Goal: Task Accomplishment & Management: Complete application form

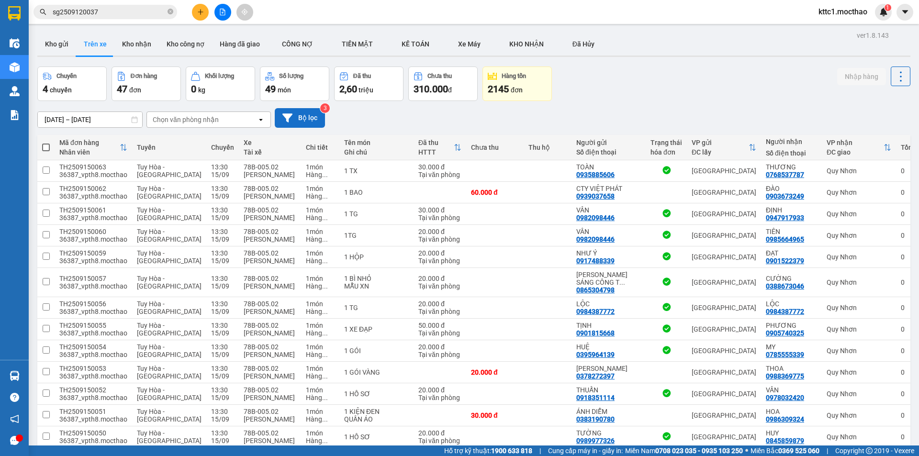
click at [297, 118] on button "Bộ lọc" at bounding box center [300, 118] width 50 height 20
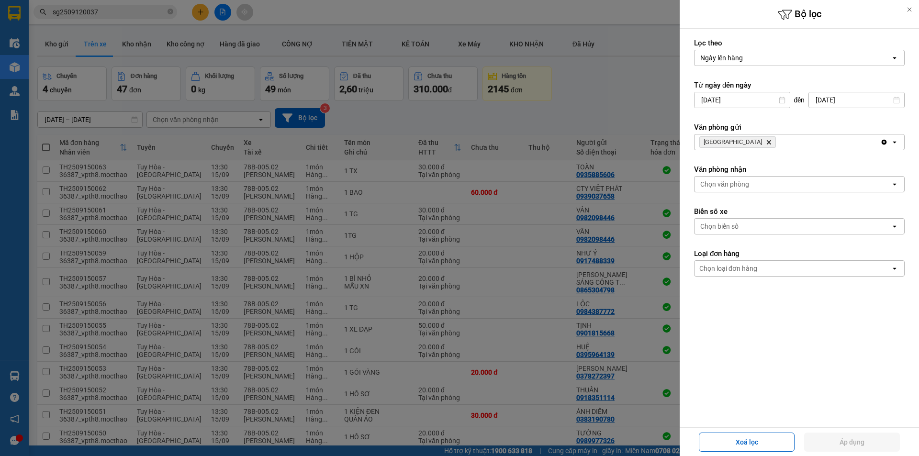
click at [766, 143] on icon "Delete" at bounding box center [769, 142] width 6 height 6
click at [733, 143] on div "Chọn văn phòng" at bounding box center [725, 142] width 49 height 10
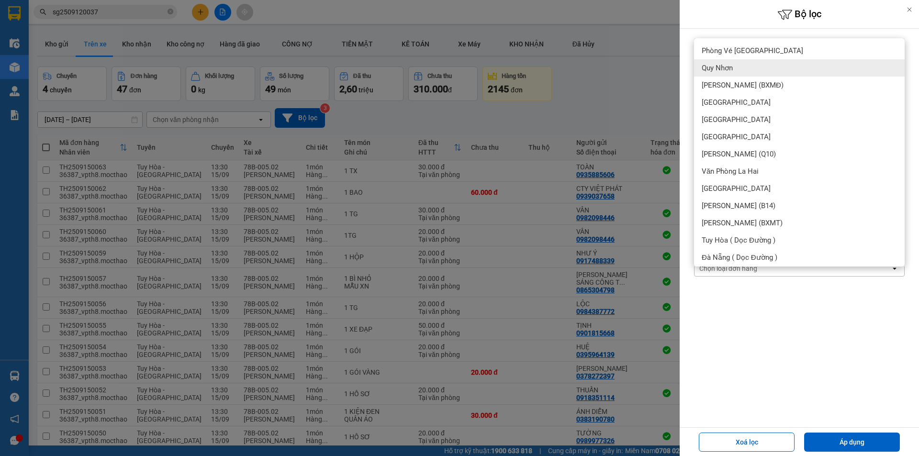
click at [740, 73] on div "Quy Nhơn" at bounding box center [799, 67] width 211 height 17
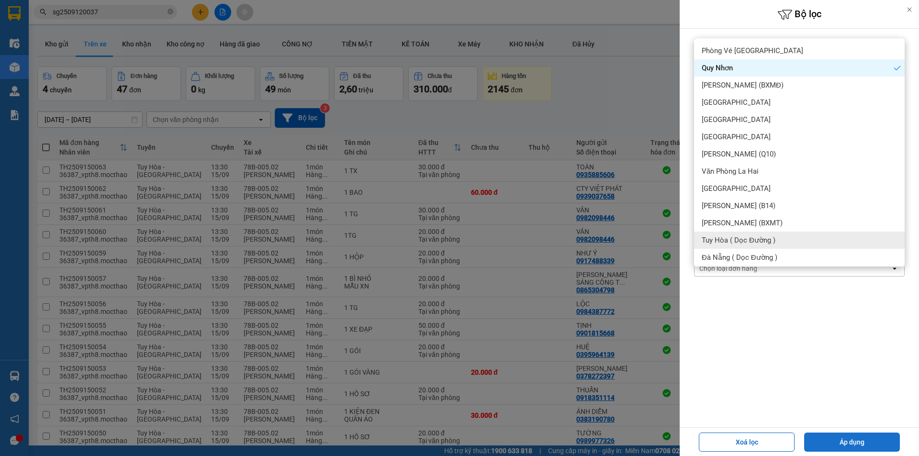
click at [848, 442] on button "Áp dụng" at bounding box center [853, 442] width 96 height 19
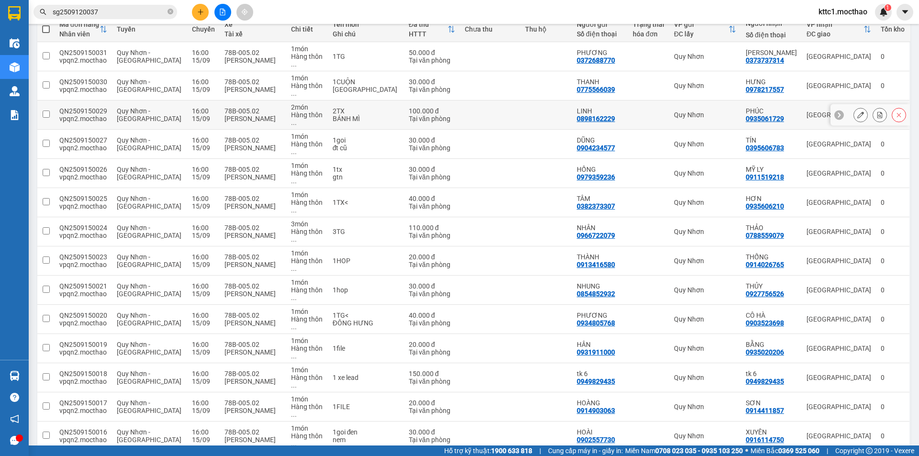
scroll to position [214, 0]
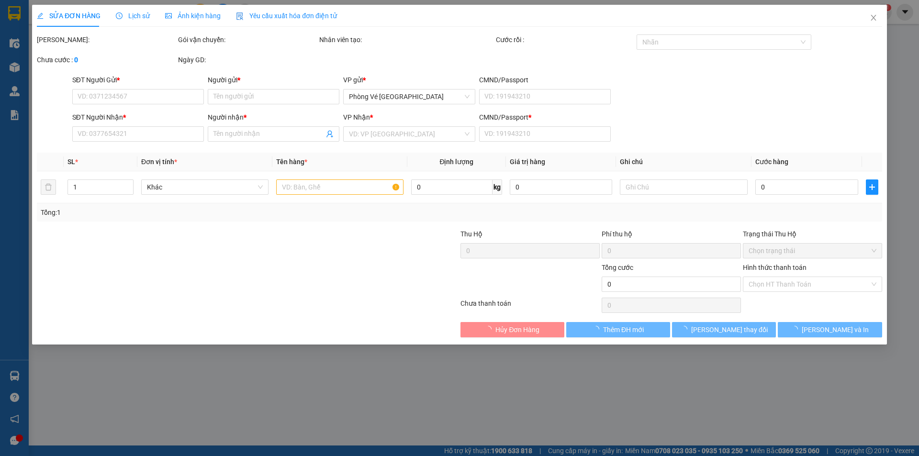
type input "0787784265"
type input "VỸ"
type input "0385445167"
type input "THƯƠNG"
type input "T"
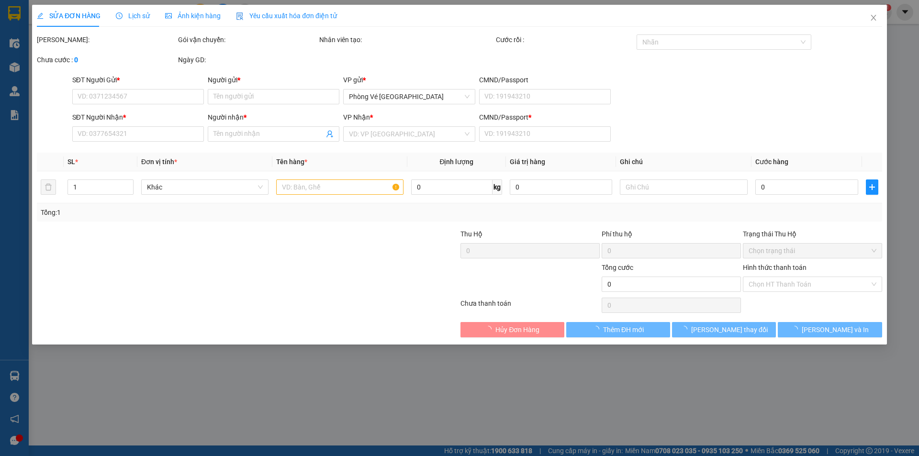
type input "50.000"
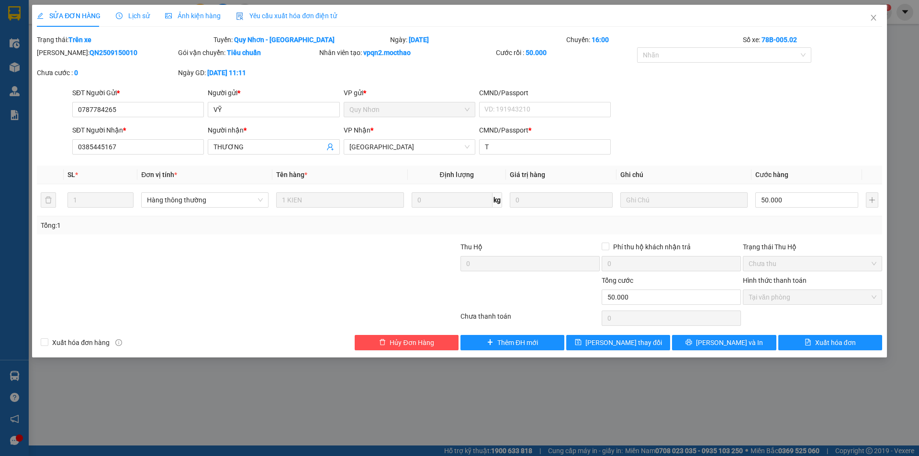
click at [294, 17] on span "Yêu cầu xuất hóa đơn điện tử" at bounding box center [286, 16] width 101 height 8
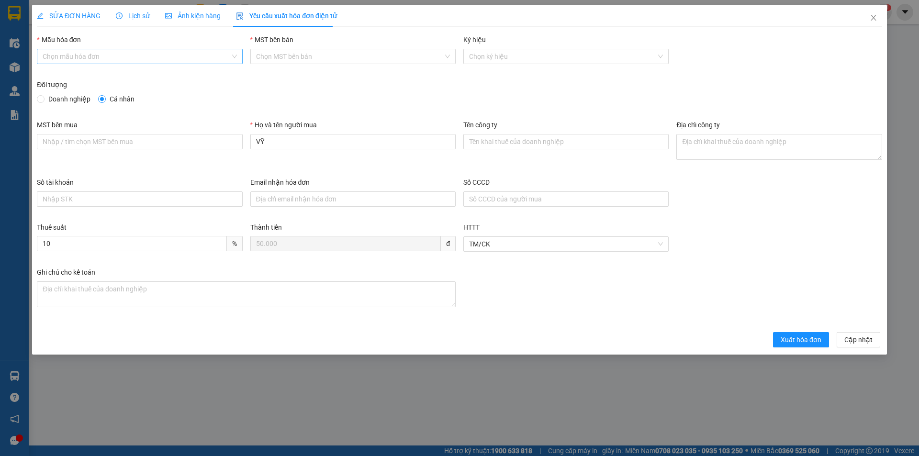
click at [89, 57] on input "Mẫu hóa đơn" at bounding box center [136, 56] width 187 height 14
click at [77, 72] on div "HĐH" at bounding box center [140, 75] width 194 height 11
type input "8"
drag, startPoint x: 259, startPoint y: 142, endPoint x: 227, endPoint y: 145, distance: 32.3
click at [227, 145] on div "MST bên mua Họ và tên người mua VỸ Tên công ty Địa chỉ công ty" at bounding box center [459, 148] width 853 height 57
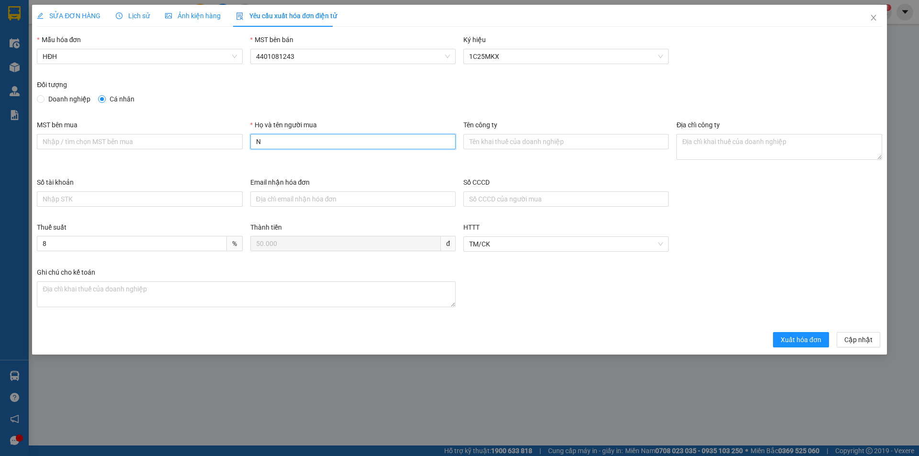
type input "Người mua không lấy hóa đơn"
click at [803, 338] on span "Xuất hóa đơn" at bounding box center [801, 340] width 41 height 11
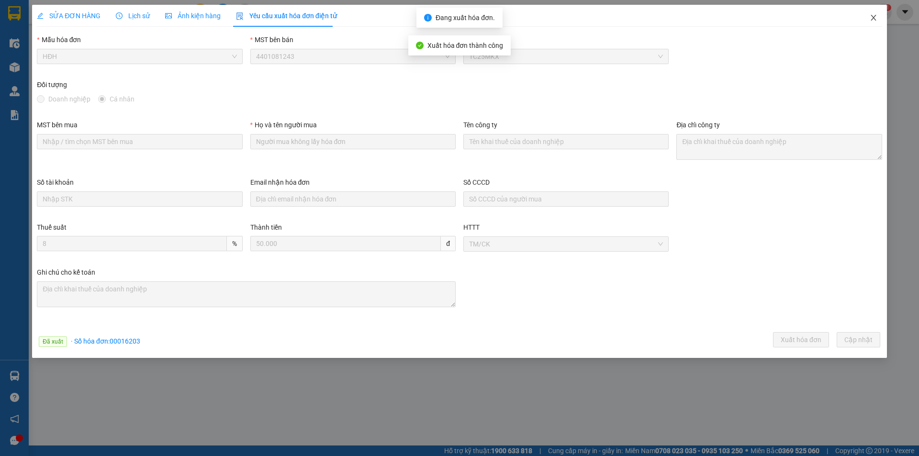
click at [873, 18] on icon "close" at bounding box center [873, 18] width 5 height 6
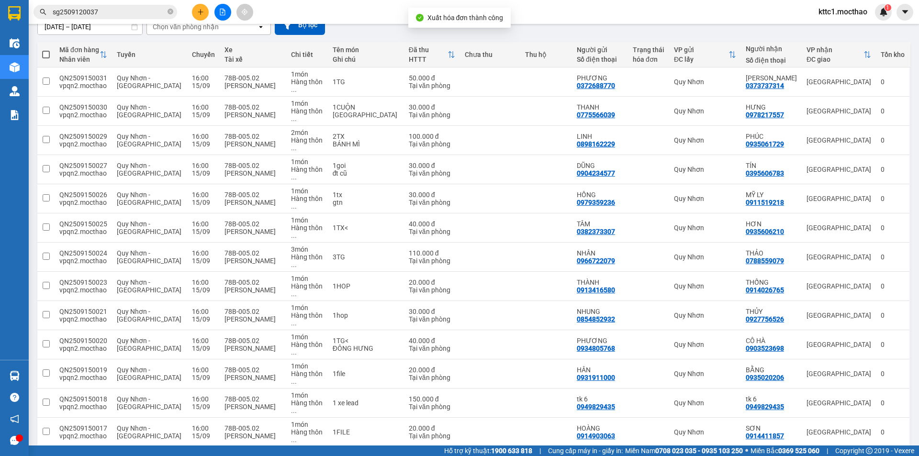
scroll to position [214, 0]
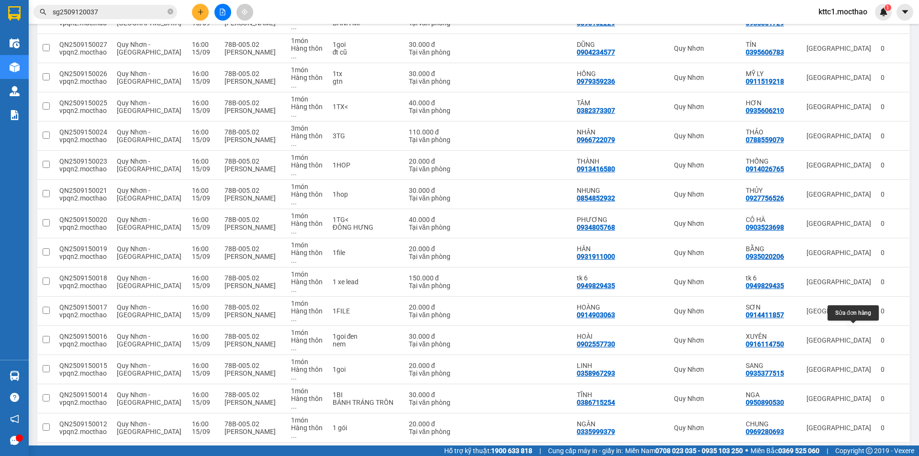
click at [858, 454] on icon at bounding box center [861, 457] width 7 height 7
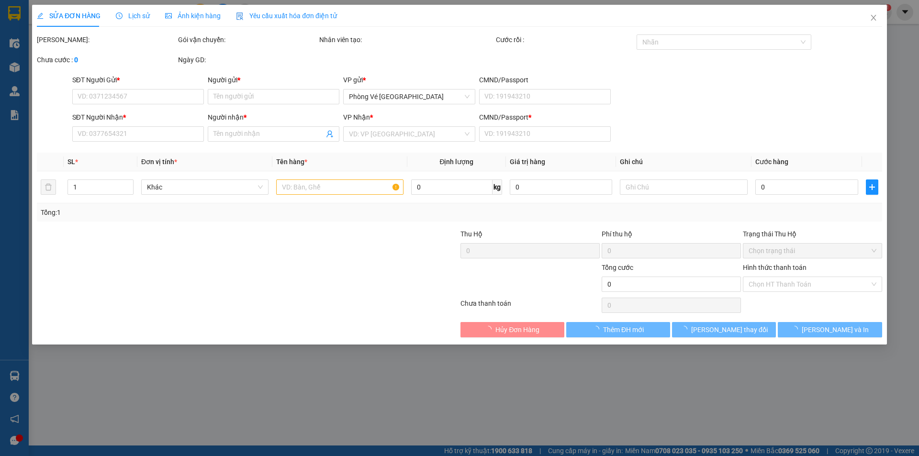
type input "0378828625"
type input "KIỆT"
type input "0392378220"
type input "SANH"
type input "T"
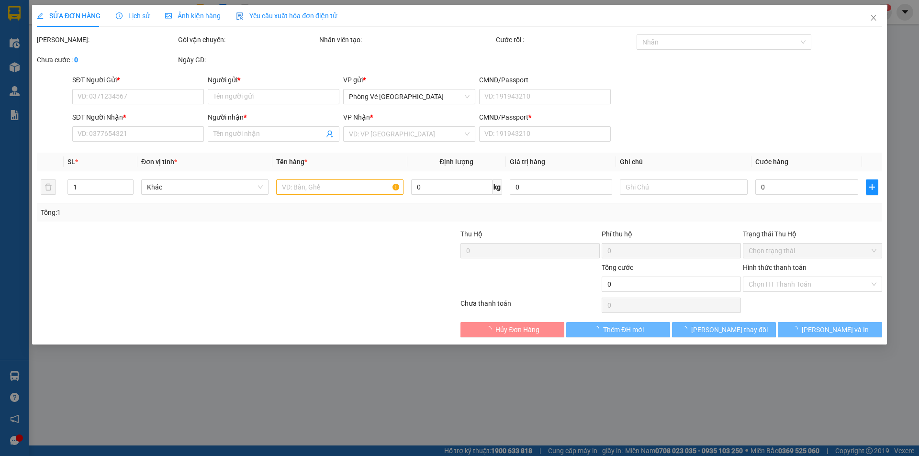
type input "20.000"
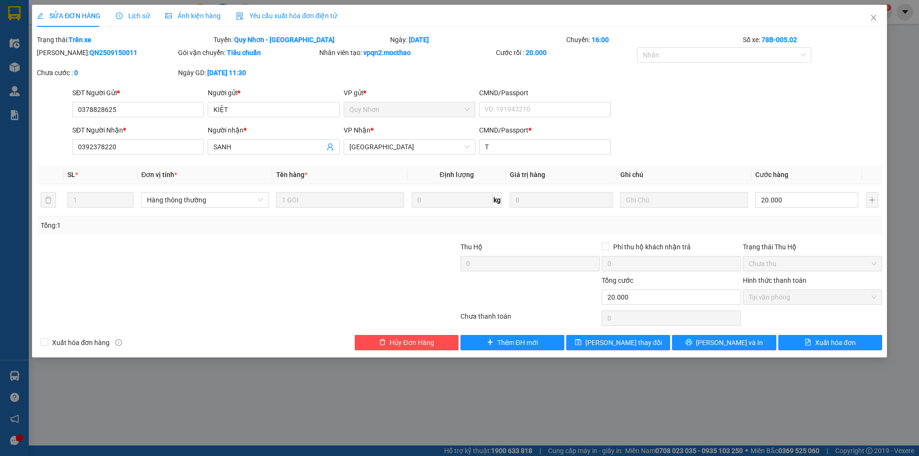
click at [271, 16] on span "Yêu cầu xuất hóa đơn điện tử" at bounding box center [286, 16] width 101 height 8
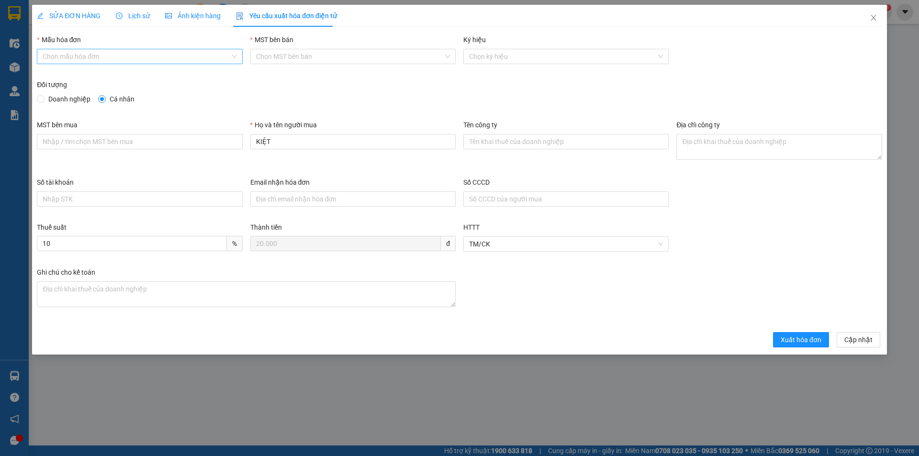
click at [144, 58] on input "Mẫu hóa đơn" at bounding box center [136, 56] width 187 height 14
drag, startPoint x: 121, startPoint y: 74, endPoint x: 214, endPoint y: 115, distance: 101.4
click at [121, 75] on div "HĐH" at bounding box center [140, 75] width 194 height 11
type input "8"
drag, startPoint x: 272, startPoint y: 146, endPoint x: 217, endPoint y: 140, distance: 55.3
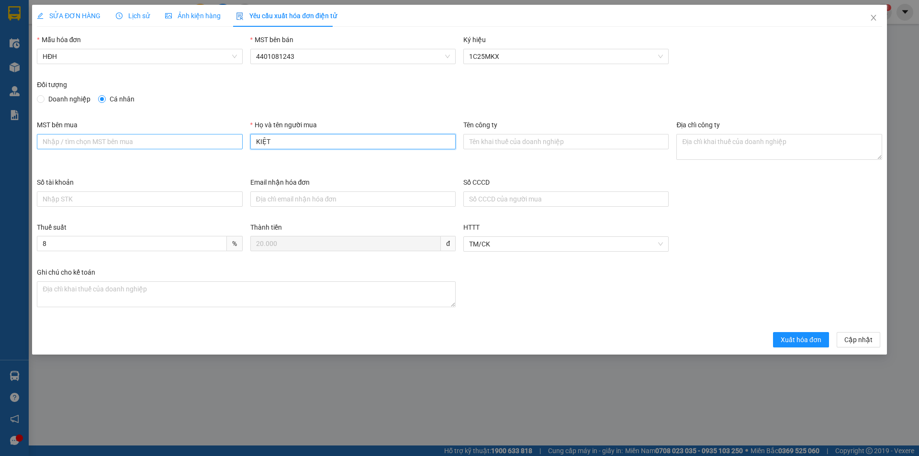
click at [217, 140] on div "MST bên mua Họ và tên người mua KIỆT Tên công ty Địa chỉ công ty" at bounding box center [459, 148] width 853 height 57
type input "Người mua không lấy hóa đơn"
drag, startPoint x: 781, startPoint y: 339, endPoint x: 814, endPoint y: 286, distance: 62.2
click at [782, 338] on button "Xuất hóa đơn" at bounding box center [801, 339] width 56 height 15
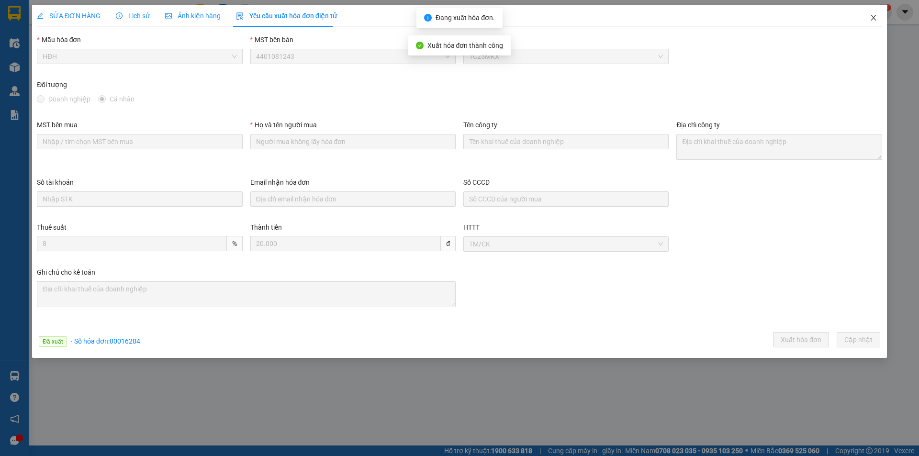
click at [873, 16] on icon "close" at bounding box center [874, 18] width 8 height 8
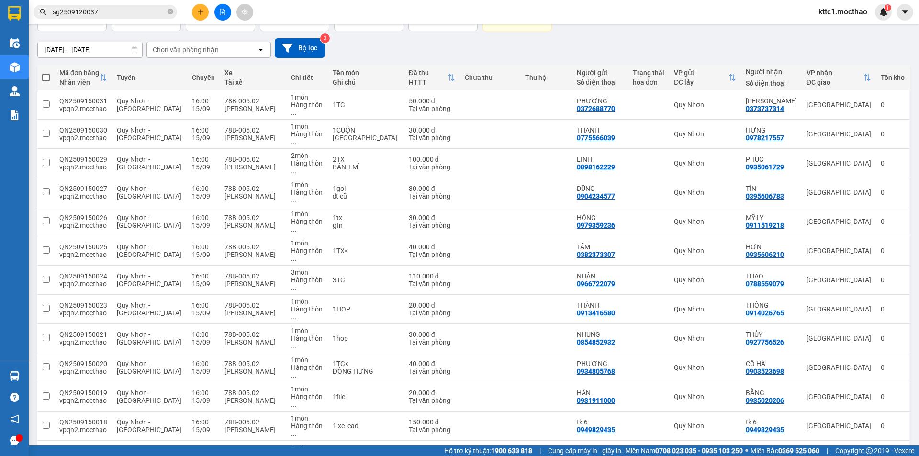
scroll to position [214, 0]
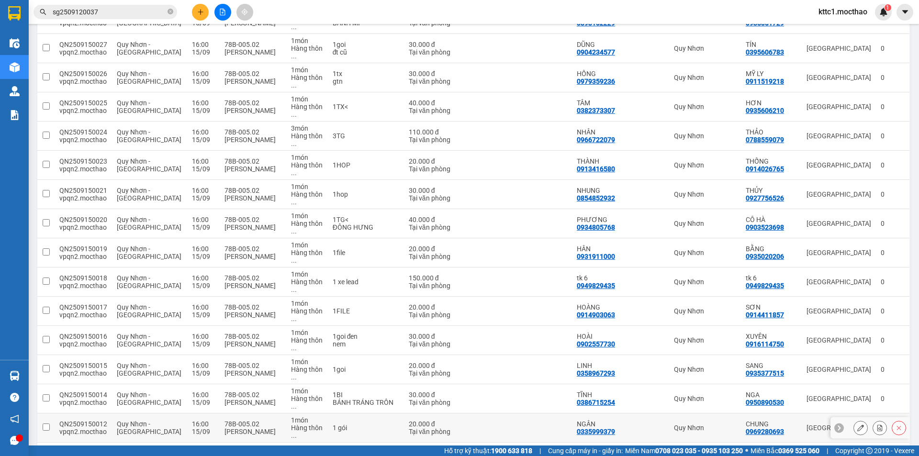
click at [858, 425] on icon at bounding box center [861, 428] width 7 height 7
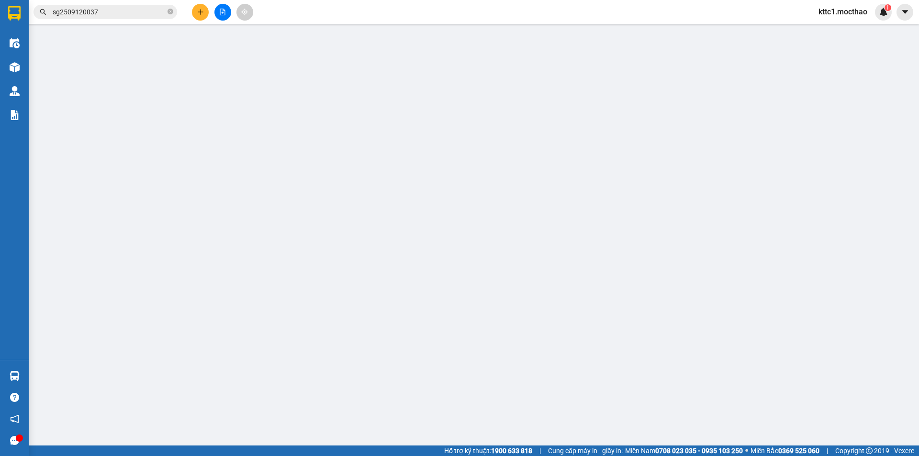
type input "0335999379"
type input "NGÂN"
type input "0969280693"
type input "CHUNG"
type input "A"
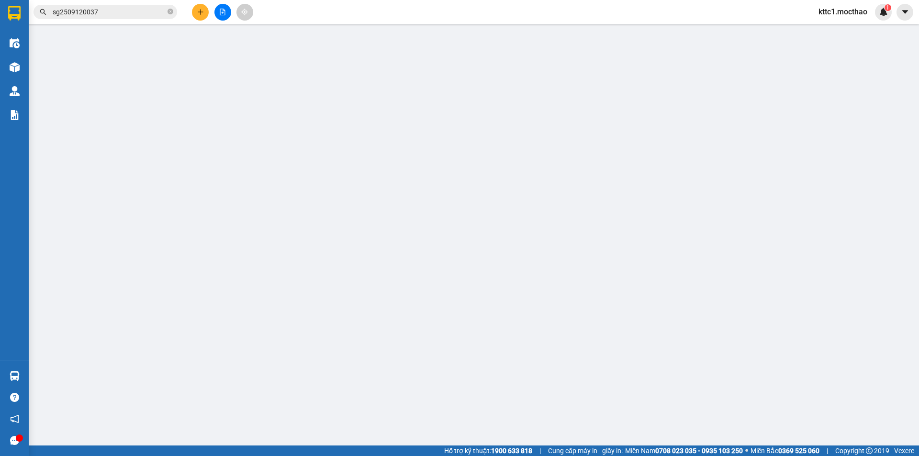
type input "20.000"
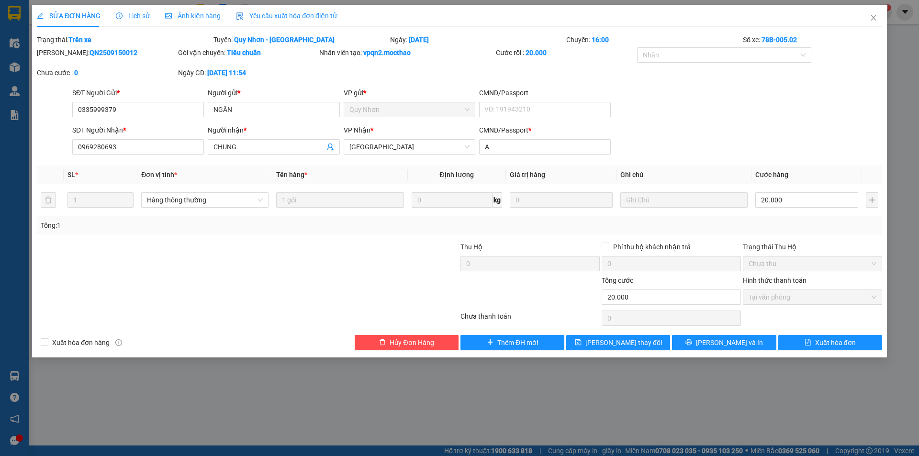
click at [292, 17] on span "Yêu cầu xuất hóa đơn điện tử" at bounding box center [286, 16] width 101 height 8
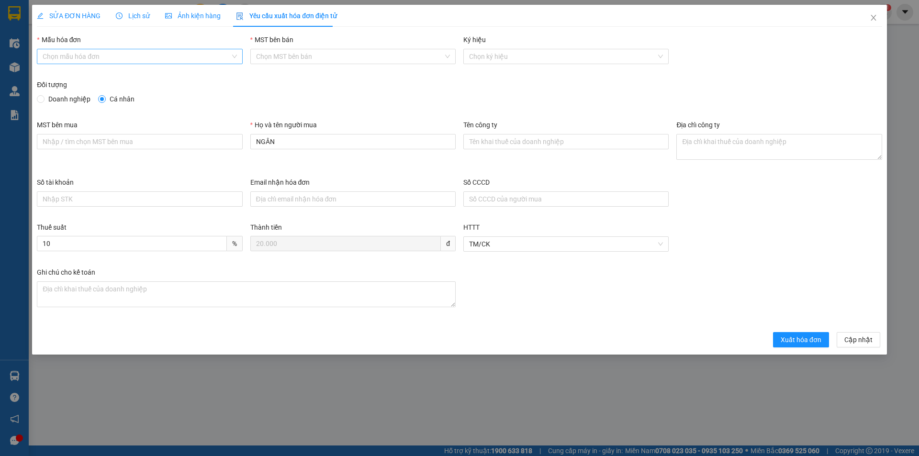
click at [101, 64] on div "Chọn mẫu hóa đơn" at bounding box center [139, 56] width 205 height 15
click at [102, 74] on div "HĐH" at bounding box center [140, 75] width 194 height 11
type input "8"
drag, startPoint x: 290, startPoint y: 140, endPoint x: 228, endPoint y: 150, distance: 62.6
click at [228, 150] on div "MST bên mua Họ và tên người mua NGÂN Tên công ty Địa chỉ công ty" at bounding box center [459, 148] width 853 height 57
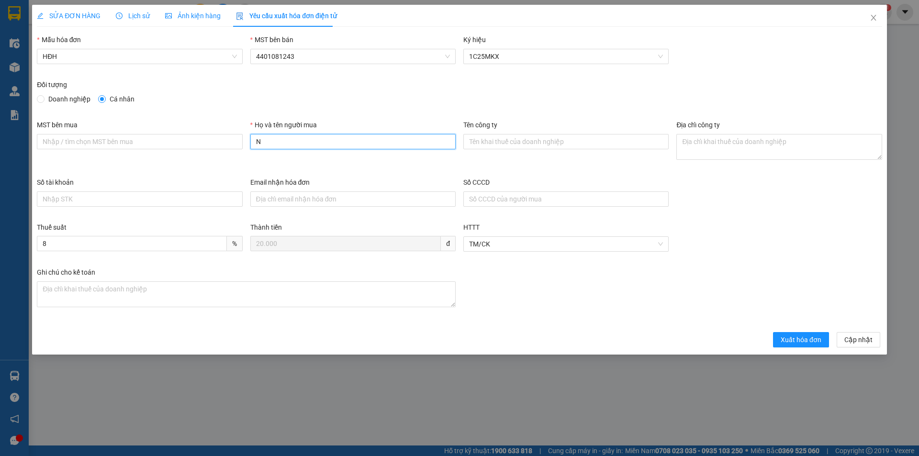
type input "Người mua không lấy hóa đơn"
drag, startPoint x: 803, startPoint y: 340, endPoint x: 828, endPoint y: 311, distance: 38.7
click at [803, 340] on span "Xuất hóa đơn" at bounding box center [801, 340] width 41 height 11
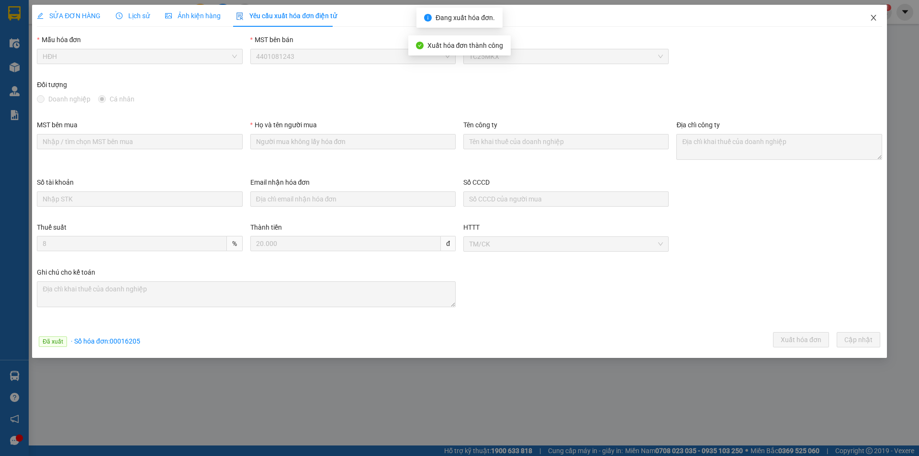
click at [874, 18] on icon "close" at bounding box center [874, 18] width 8 height 8
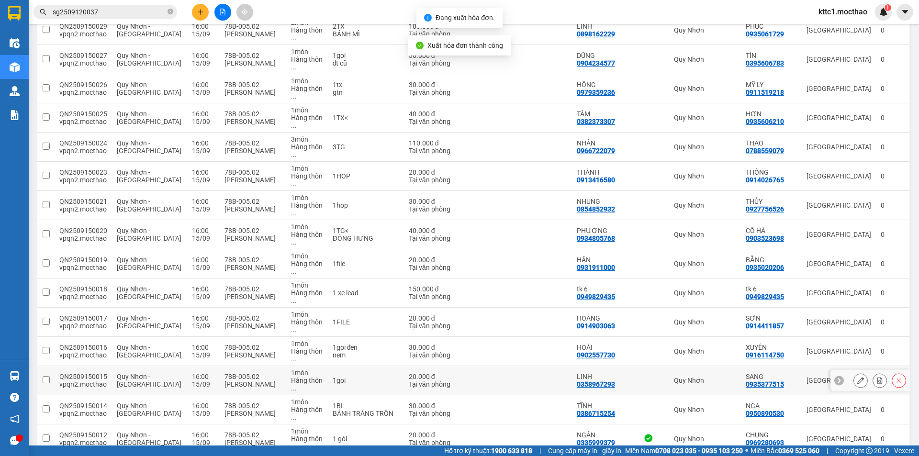
scroll to position [214, 0]
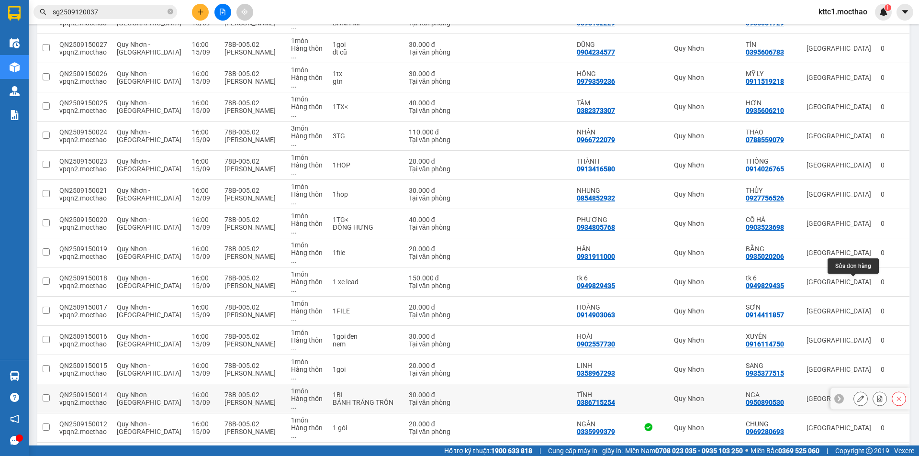
click at [858, 396] on icon at bounding box center [861, 399] width 7 height 7
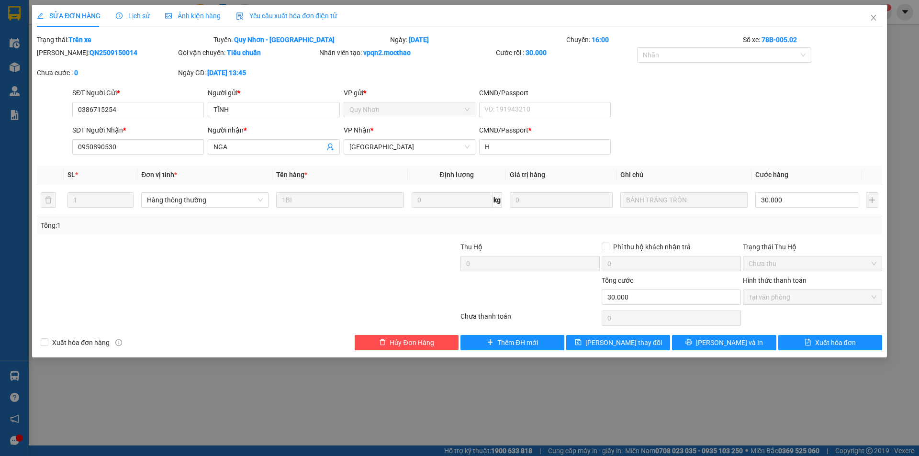
click at [285, 21] on div "Yêu cầu xuất hóa đơn điện tử" at bounding box center [286, 16] width 101 height 11
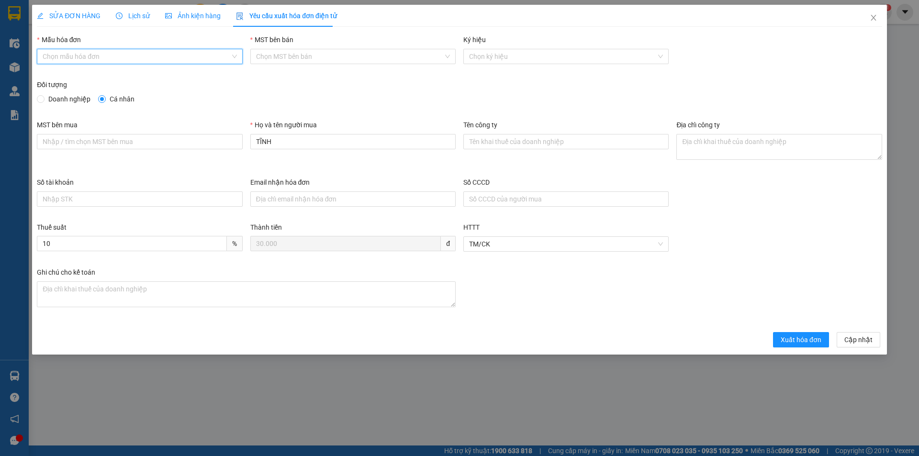
click at [121, 61] on input "Mẫu hóa đơn" at bounding box center [136, 56] width 187 height 14
click at [91, 79] on div "HĐH" at bounding box center [140, 75] width 194 height 11
type input "8"
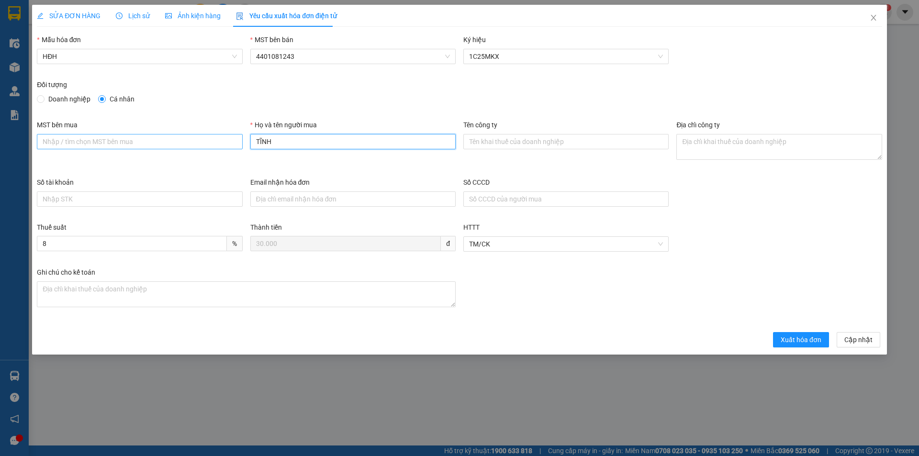
drag, startPoint x: 276, startPoint y: 140, endPoint x: 238, endPoint y: 146, distance: 38.7
click at [238, 146] on div "MST bên mua Họ và tên người mua TĨNH Tên công ty Địa chỉ công ty" at bounding box center [459, 148] width 853 height 57
type input "Người mua không lấy hóa đơn"
click at [786, 341] on span "Xuất hóa đơn" at bounding box center [801, 340] width 41 height 11
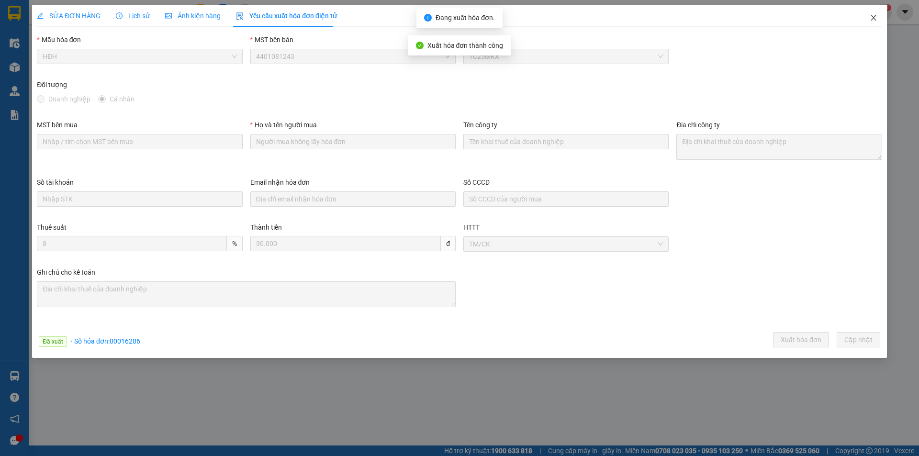
click at [875, 17] on icon "close" at bounding box center [873, 18] width 5 height 6
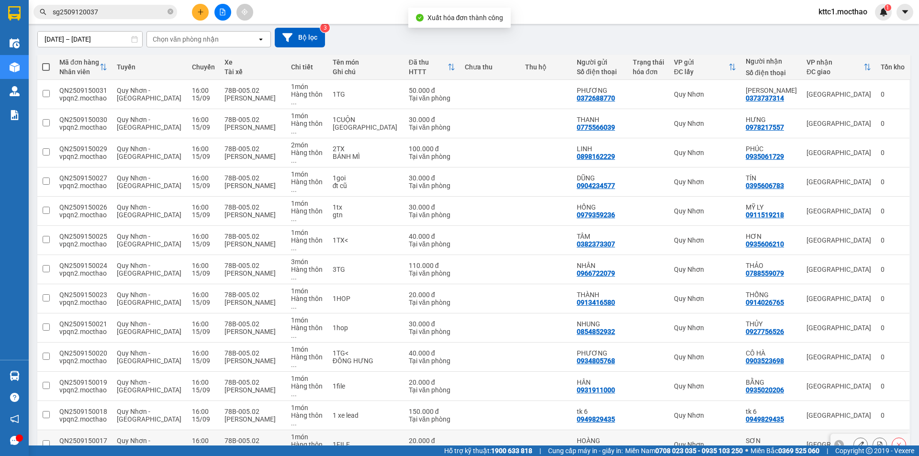
scroll to position [214, 0]
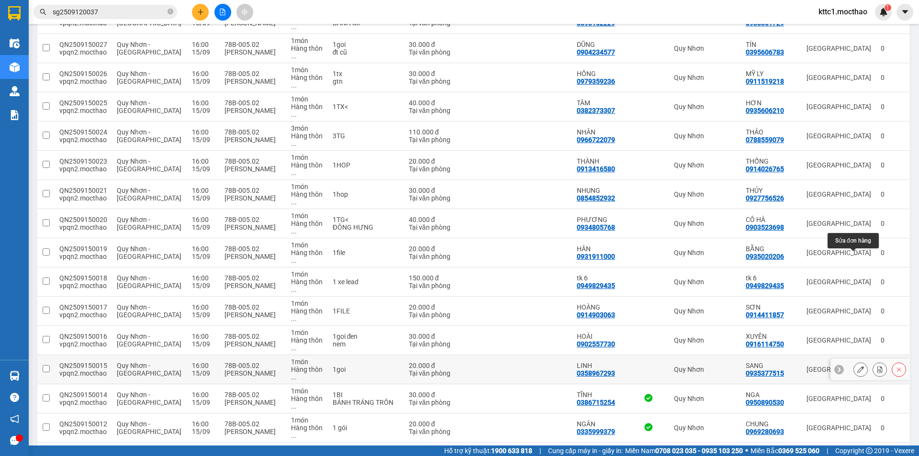
click at [858, 366] on icon at bounding box center [861, 369] width 7 height 7
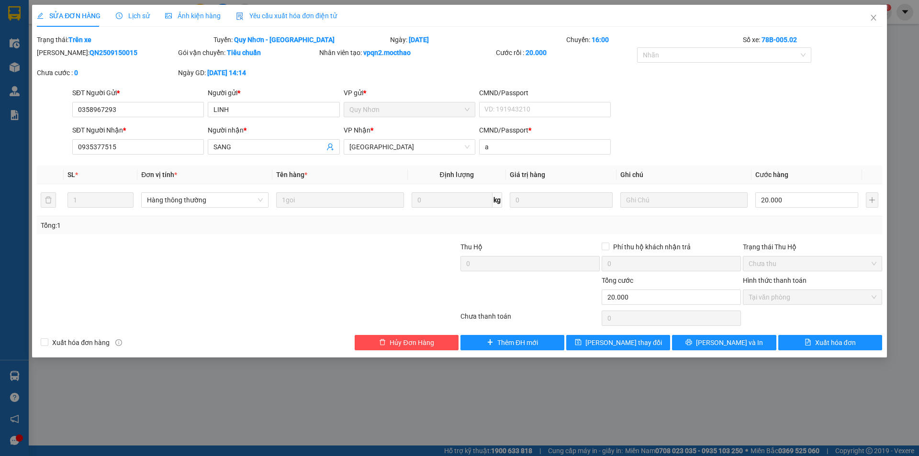
click at [292, 17] on span "Yêu cầu xuất hóa đơn điện tử" at bounding box center [286, 16] width 101 height 8
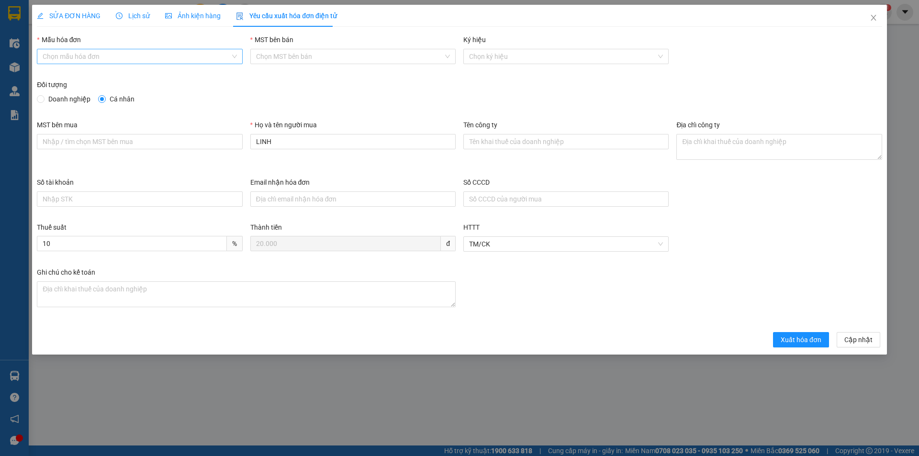
click at [168, 58] on input "Mẫu hóa đơn" at bounding box center [136, 56] width 187 height 14
click at [142, 76] on div "HĐH" at bounding box center [140, 75] width 194 height 11
type input "8"
drag, startPoint x: 285, startPoint y: 142, endPoint x: 223, endPoint y: 151, distance: 63.5
click at [223, 151] on div "MST bên mua Họ và tên người mua LINH Tên công ty Địa chỉ công ty" at bounding box center [459, 148] width 853 height 57
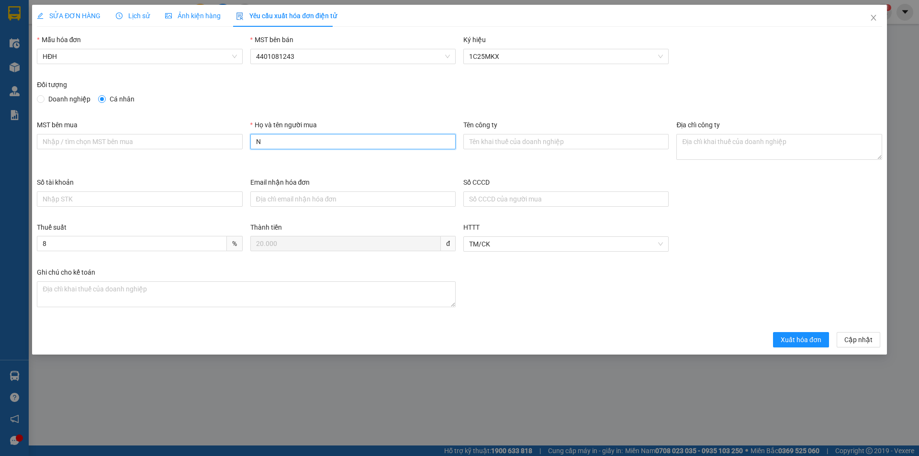
type input "Người mua không lấy hóa đơn"
click at [796, 341] on span "Xuất hóa đơn" at bounding box center [801, 340] width 41 height 11
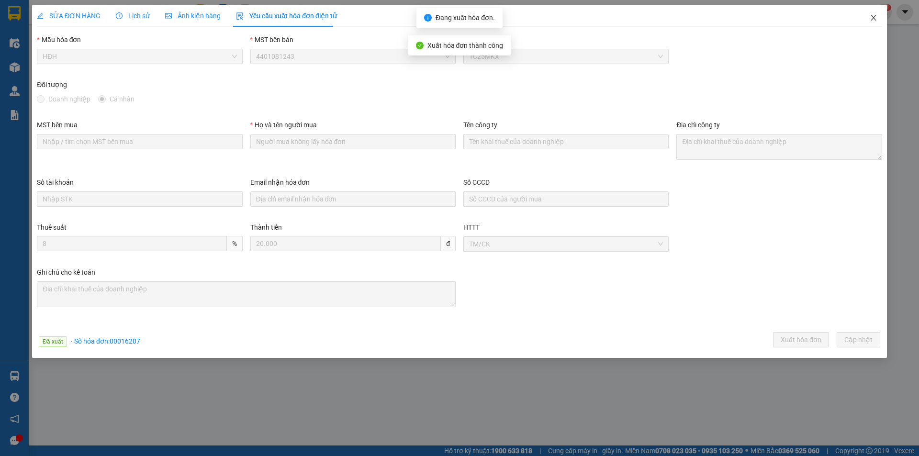
click at [871, 20] on icon "close" at bounding box center [874, 18] width 8 height 8
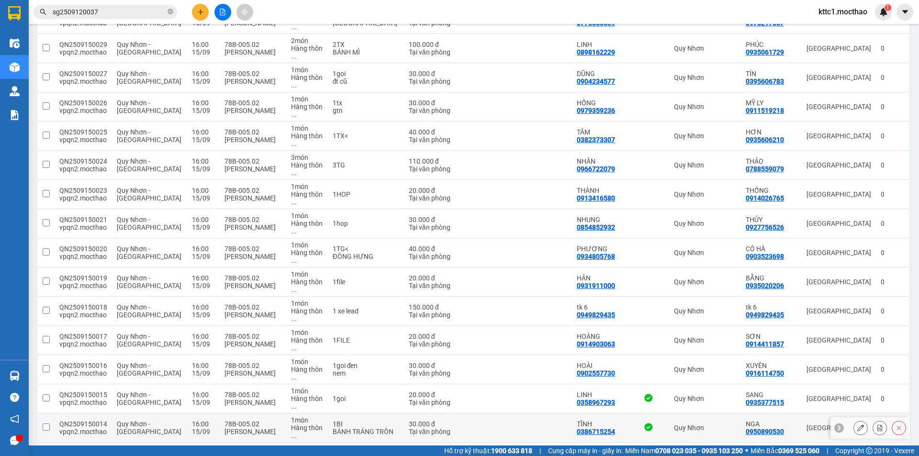
scroll to position [214, 0]
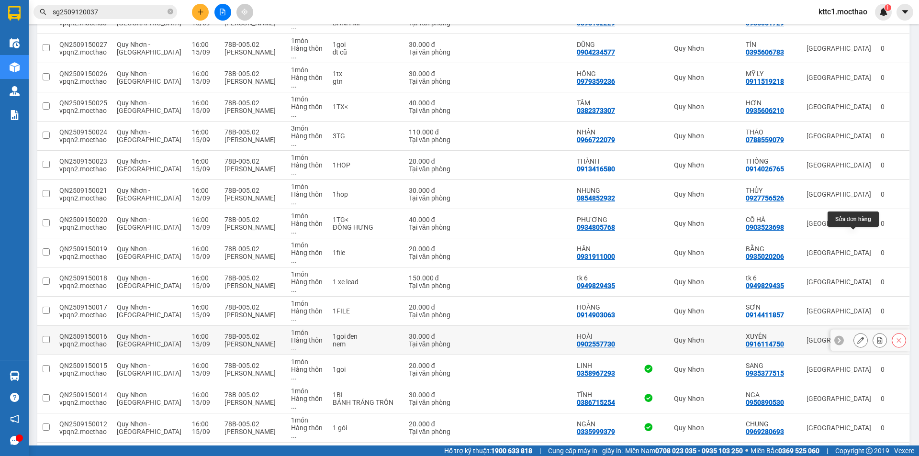
click at [858, 337] on icon at bounding box center [861, 340] width 7 height 7
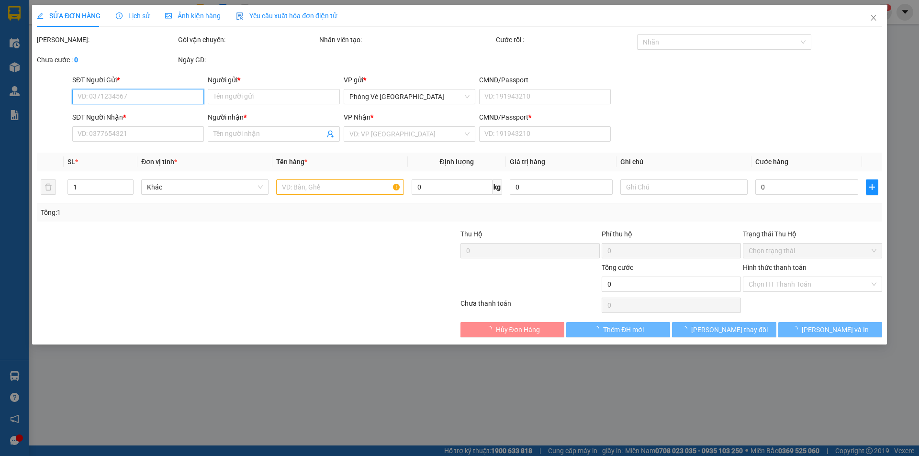
type input "0902557730"
type input "HOÀI"
type input "0916114750"
type input "XUYÊN"
type input "a"
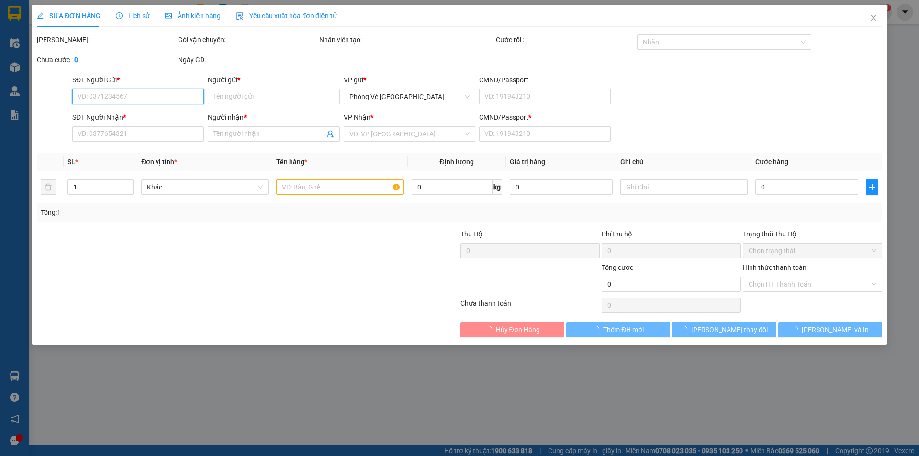
type input "30.000"
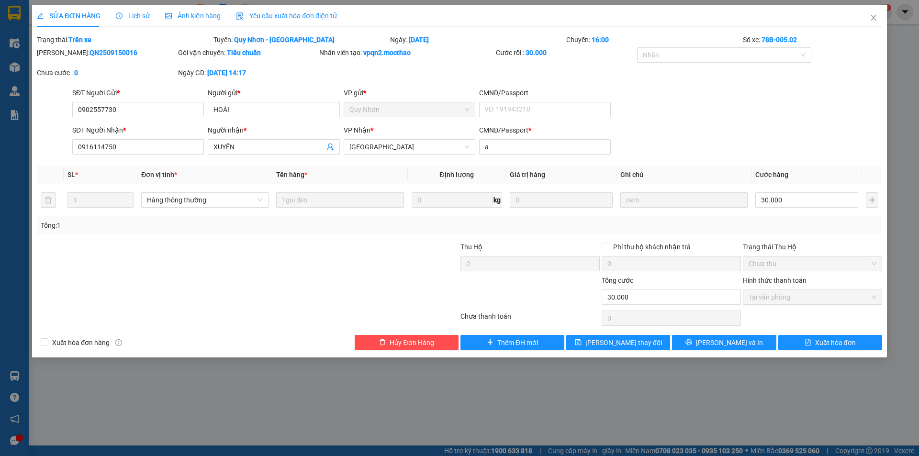
click at [277, 11] on div "Yêu cầu xuất hóa đơn điện tử" at bounding box center [286, 16] width 101 height 11
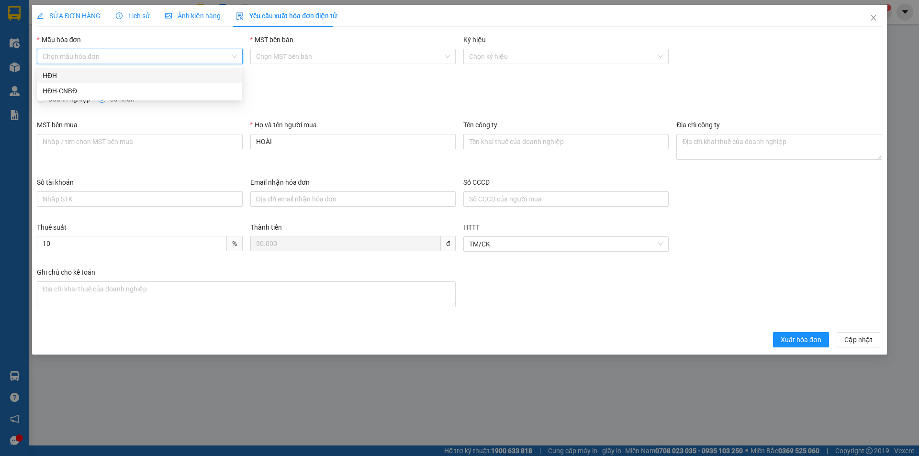
click at [98, 59] on input "Mẫu hóa đơn" at bounding box center [136, 56] width 187 height 14
click at [89, 75] on div "HĐH" at bounding box center [140, 75] width 194 height 11
type input "8"
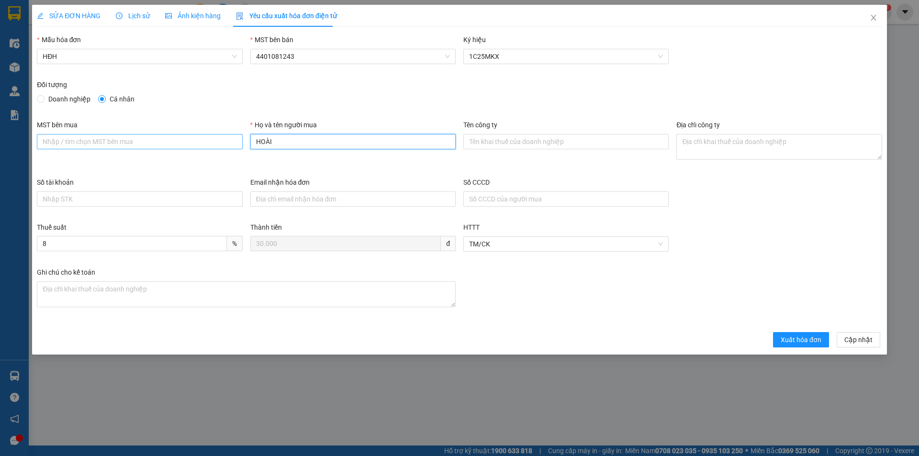
drag, startPoint x: 215, startPoint y: 142, endPoint x: 193, endPoint y: 140, distance: 23.0
click at [193, 140] on div "MST bên mua Họ và tên người mua HOÀI Tên công ty Địa chỉ công ty" at bounding box center [459, 148] width 853 height 57
type input "Người mua không lấy hóa đơn"
drag, startPoint x: 790, startPoint y: 340, endPoint x: 794, endPoint y: 333, distance: 7.7
click at [790, 339] on span "Xuất hóa đơn" at bounding box center [801, 340] width 41 height 11
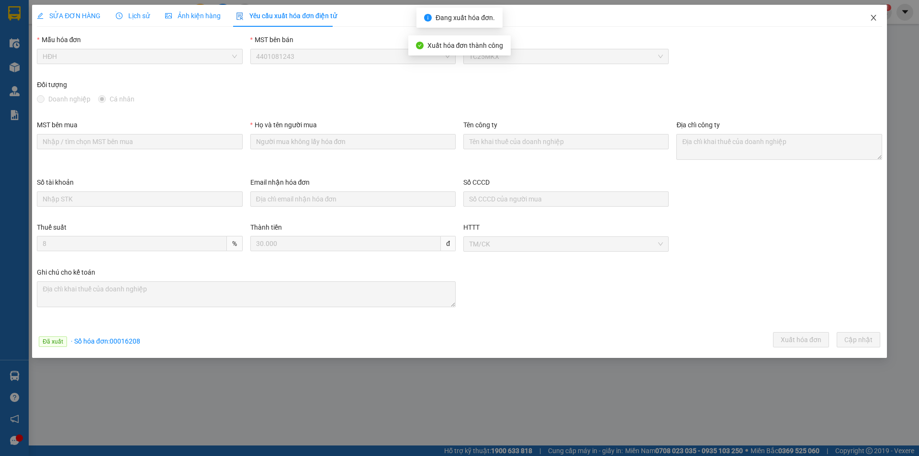
click at [874, 19] on icon "close" at bounding box center [873, 18] width 5 height 6
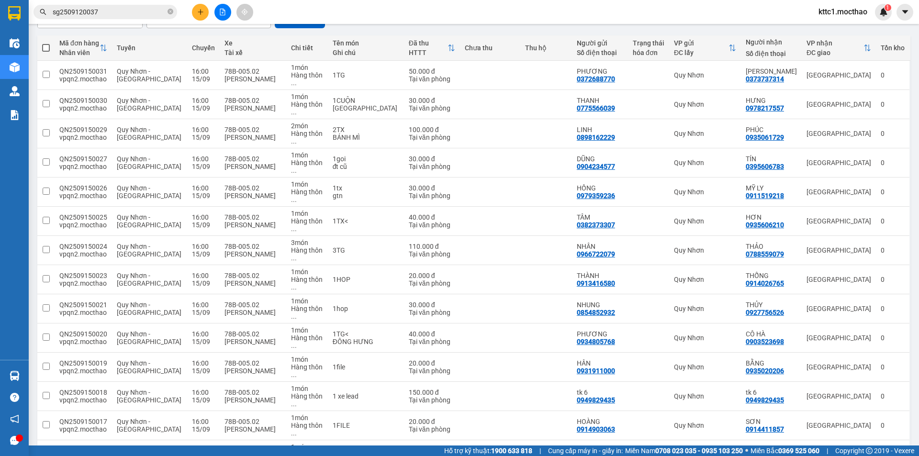
scroll to position [214, 0]
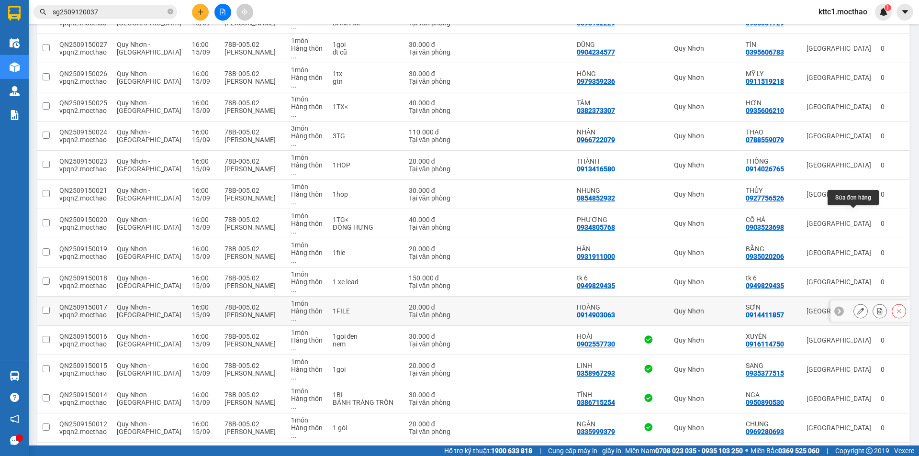
click at [854, 303] on button at bounding box center [860, 311] width 13 height 17
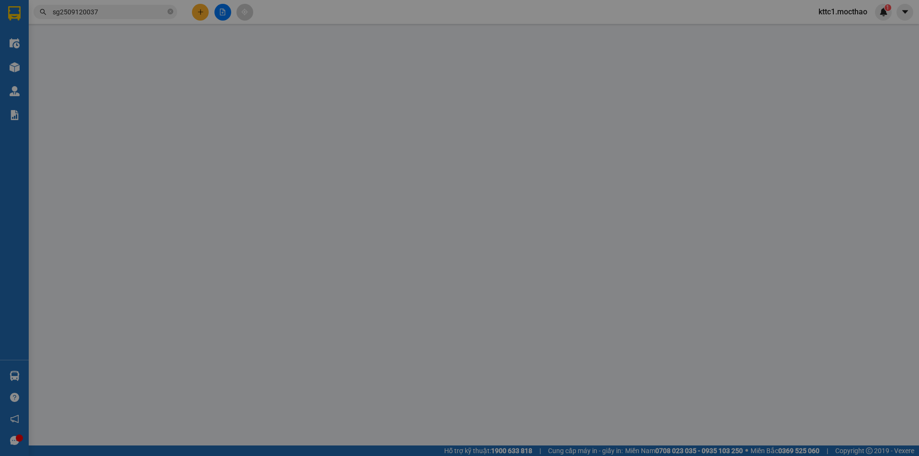
type input "0914903063"
type input "HOÀNG"
type input "0914411857"
type input "SƠN"
type input "A"
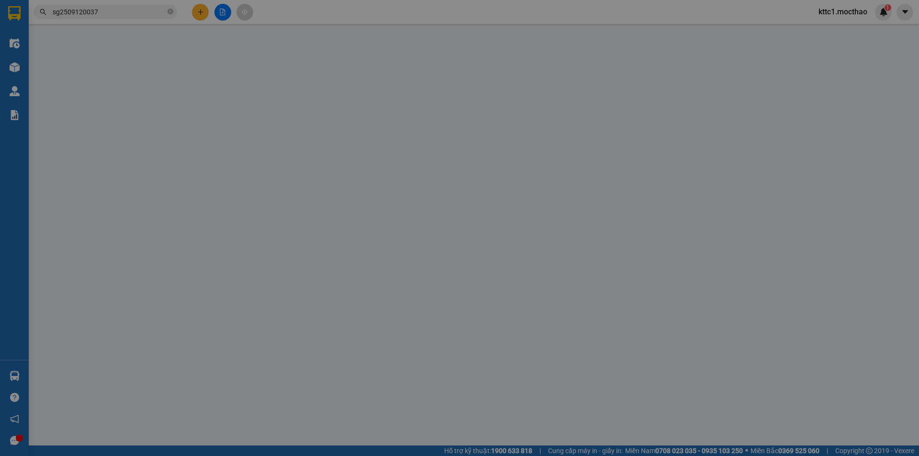
type input "20.000"
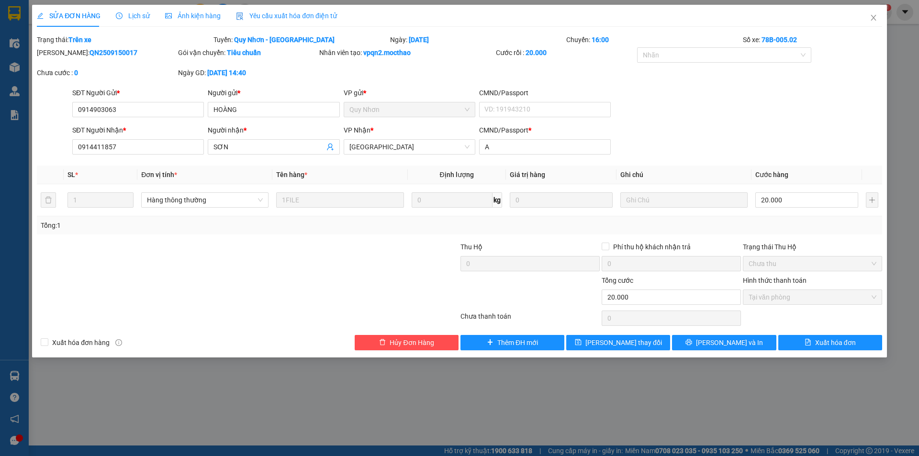
click at [310, 16] on span "Yêu cầu xuất hóa đơn điện tử" at bounding box center [286, 16] width 101 height 8
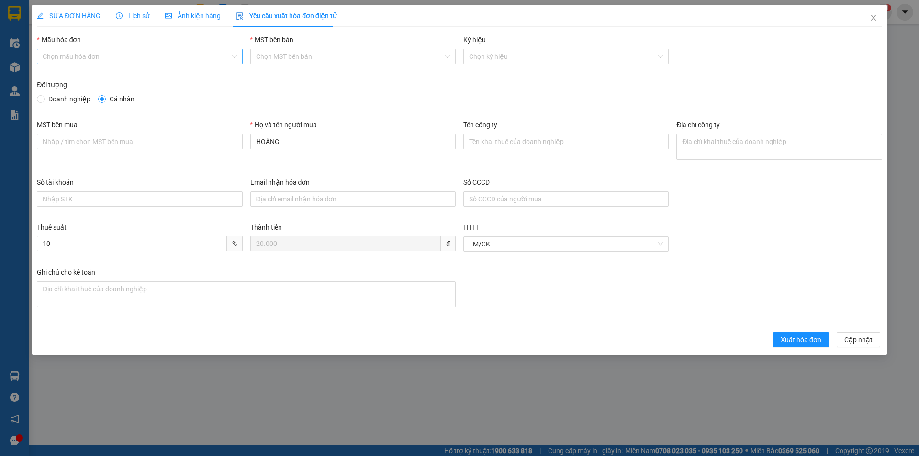
click at [175, 55] on input "Mẫu hóa đơn" at bounding box center [136, 56] width 187 height 14
click at [129, 79] on div "HĐH" at bounding box center [140, 75] width 194 height 11
type input "8"
drag, startPoint x: 302, startPoint y: 146, endPoint x: 211, endPoint y: 140, distance: 91.6
click at [212, 140] on div "MST bên mua Họ và tên người mua HOÀNG Tên công ty Địa chỉ công ty" at bounding box center [459, 148] width 853 height 57
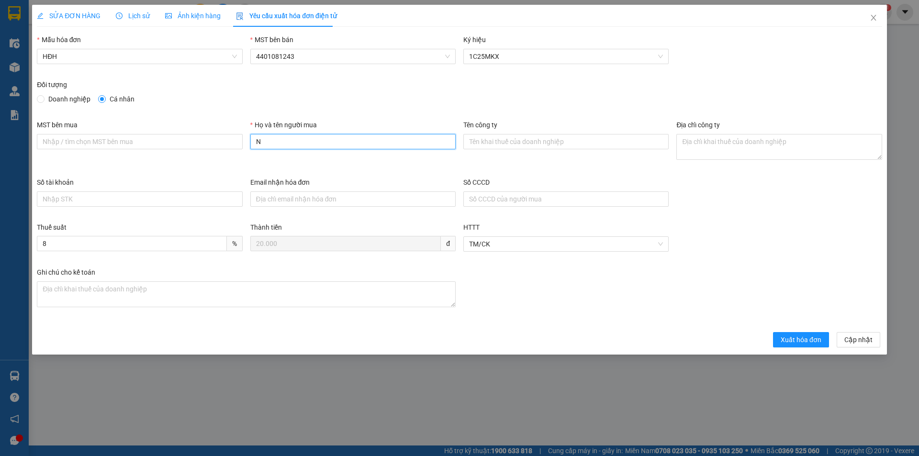
type input "Người mua không lấy hóa đơn"
click at [791, 336] on span "Xuất hóa đơn" at bounding box center [801, 340] width 41 height 11
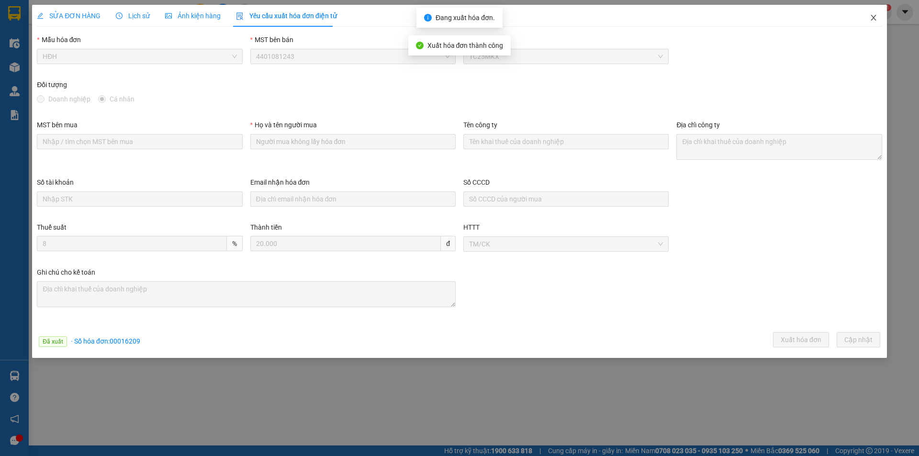
click at [875, 16] on icon "close" at bounding box center [874, 18] width 8 height 8
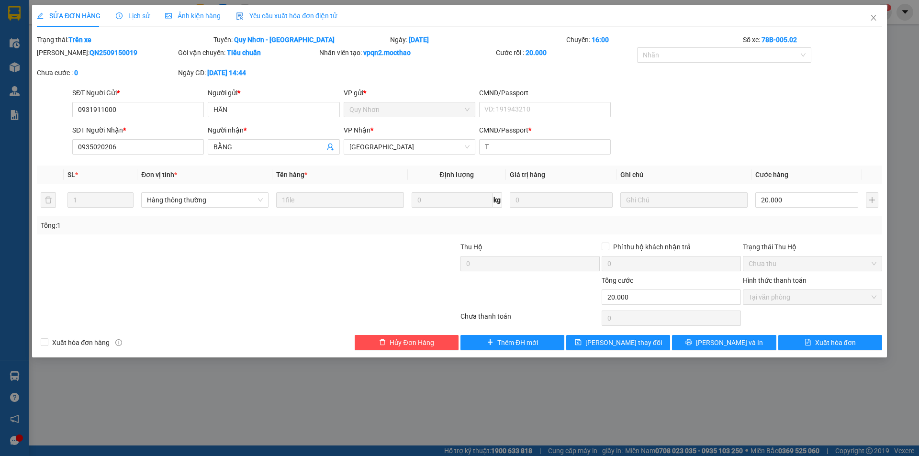
click at [261, 17] on span "Yêu cầu xuất hóa đơn điện tử" at bounding box center [286, 16] width 101 height 8
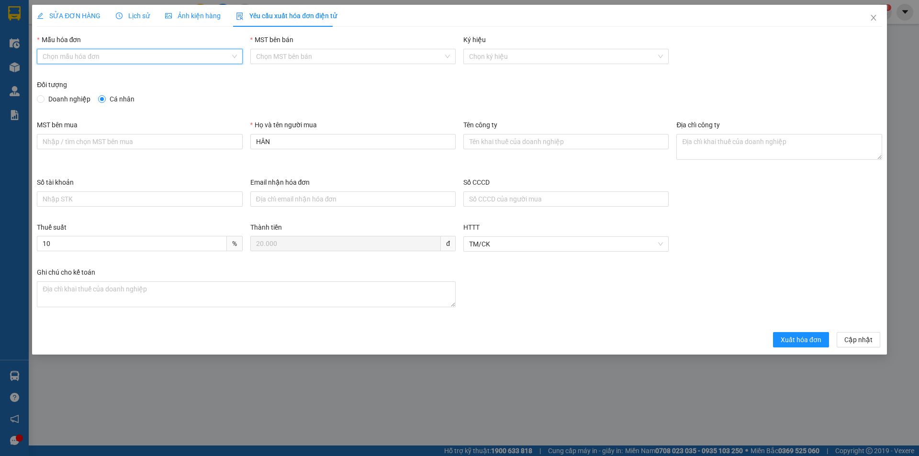
click at [137, 57] on input "Mẫu hóa đơn" at bounding box center [136, 56] width 187 height 14
click at [126, 74] on div "HĐH" at bounding box center [140, 75] width 194 height 11
type input "8"
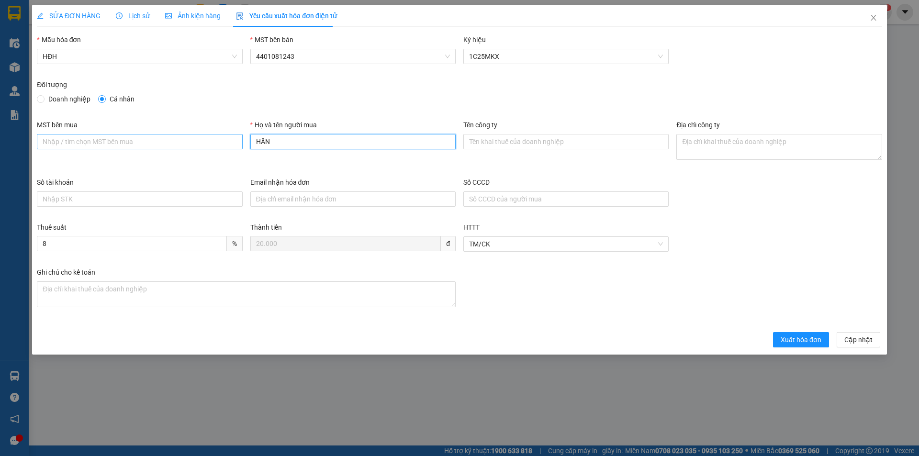
drag, startPoint x: 250, startPoint y: 144, endPoint x: 216, endPoint y: 145, distance: 33.5
click at [216, 145] on div "MST bên mua Họ và tên người mua HÂN Tên công ty Địa chỉ công ty" at bounding box center [459, 148] width 853 height 57
type input "Người mua không lấy hóa đơn"
click at [787, 339] on span "Xuất hóa đơn" at bounding box center [801, 340] width 41 height 11
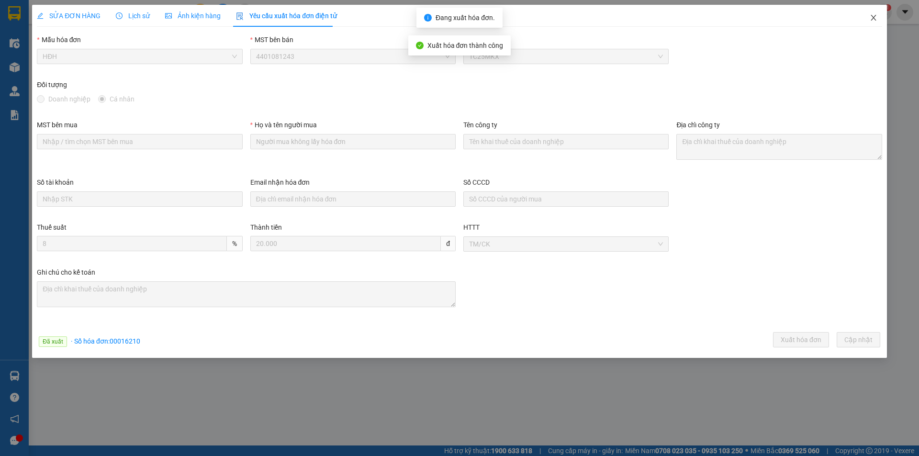
click at [870, 15] on icon "close" at bounding box center [874, 18] width 8 height 8
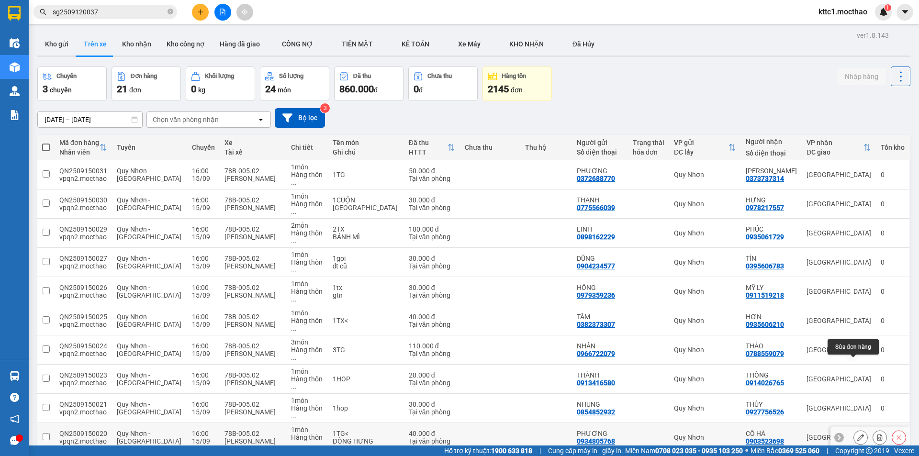
click at [858, 434] on icon at bounding box center [861, 437] width 7 height 7
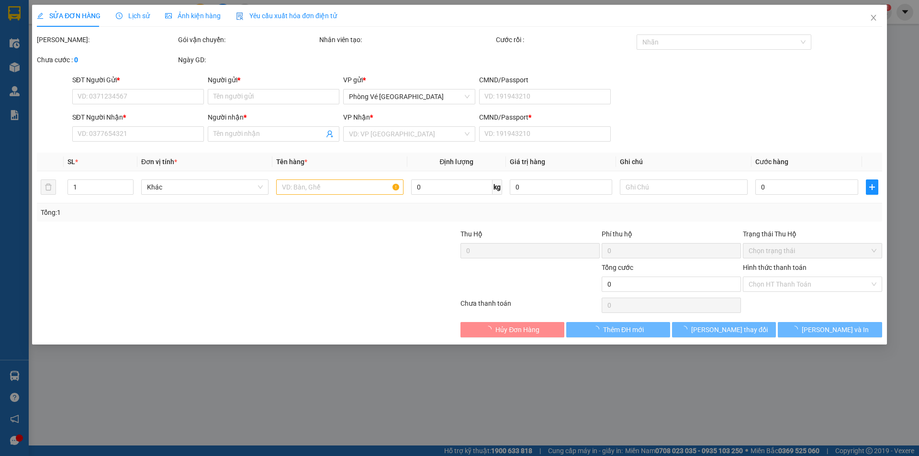
type input "0934805768"
type input "PHƯƠNG"
type input "0903523698"
type input "CÔ HÀ"
type input "a"
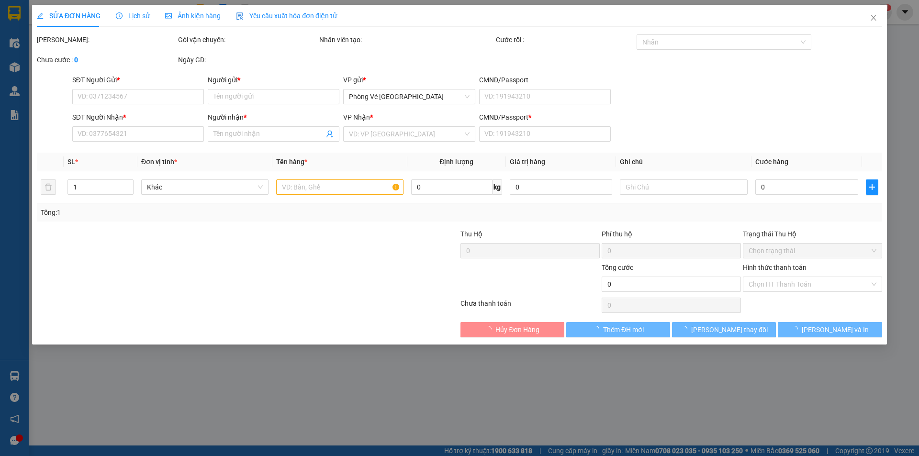
type input "40.000"
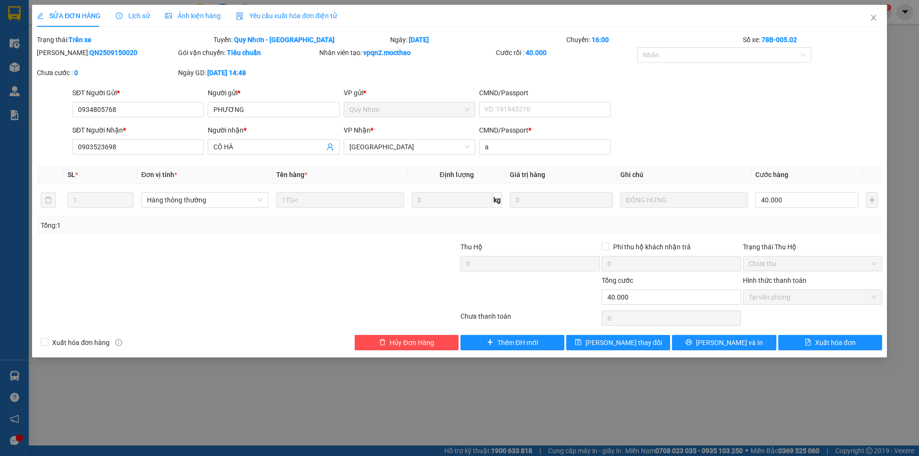
click at [282, 12] on span "Yêu cầu xuất hóa đơn điện tử" at bounding box center [286, 16] width 101 height 8
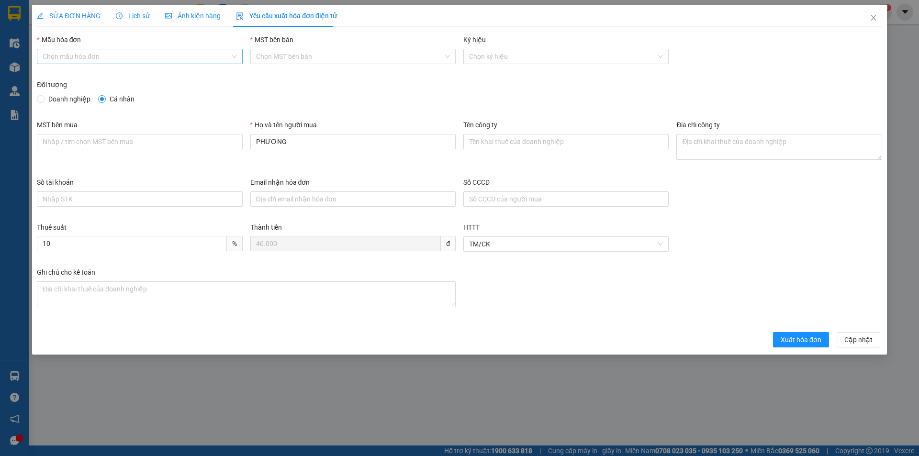
click at [141, 57] on input "Mẫu hóa đơn" at bounding box center [136, 56] width 187 height 14
click at [122, 79] on div "HĐH" at bounding box center [140, 75] width 194 height 11
type input "8"
drag, startPoint x: 271, startPoint y: 139, endPoint x: 228, endPoint y: 136, distance: 43.2
click at [228, 136] on div "MST bên mua Họ và tên người mua PHƯƠNG Tên công ty Địa chỉ công ty" at bounding box center [459, 148] width 853 height 57
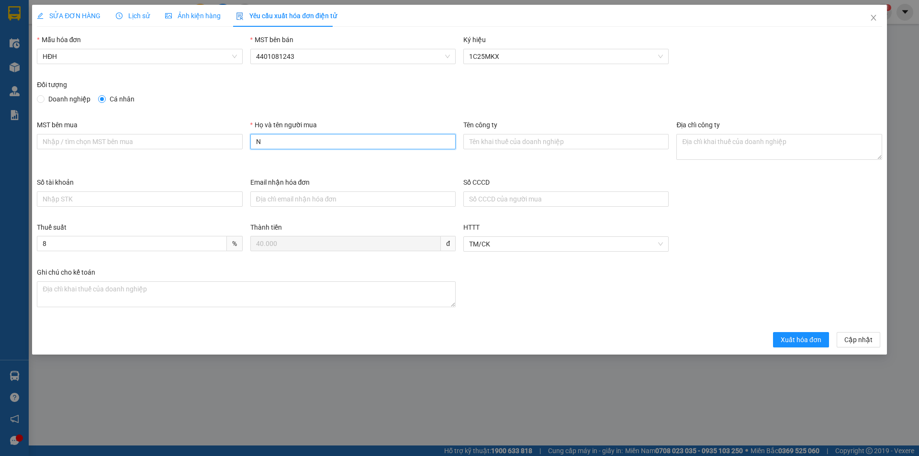
type input "Người mua không lấy hóa đơn"
click at [813, 333] on button "Xuất hóa đơn" at bounding box center [801, 339] width 56 height 15
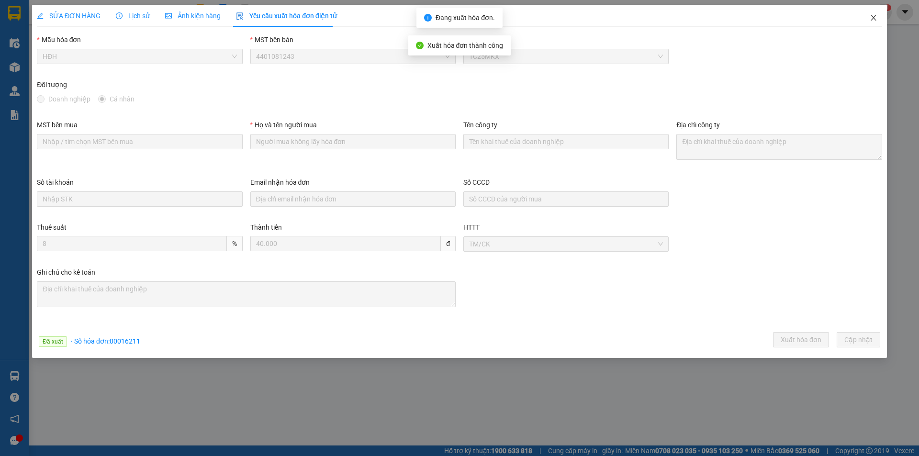
click at [875, 15] on icon "close" at bounding box center [874, 18] width 8 height 8
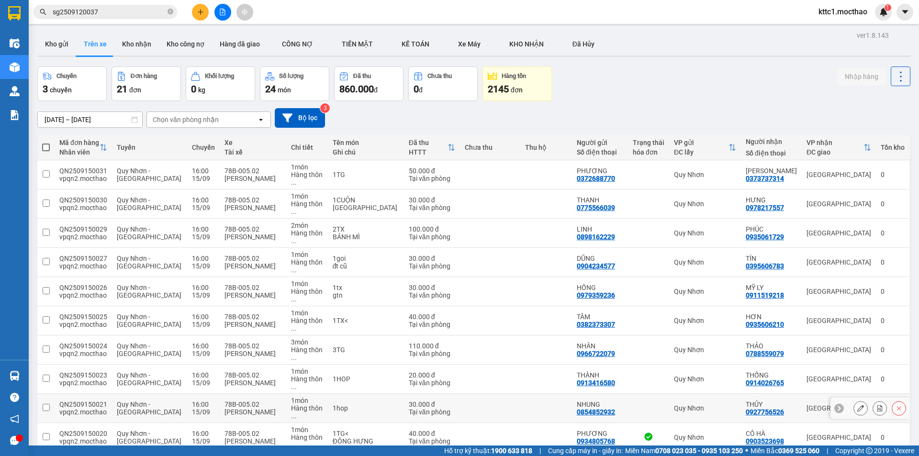
click at [854, 400] on button at bounding box center [860, 408] width 13 height 17
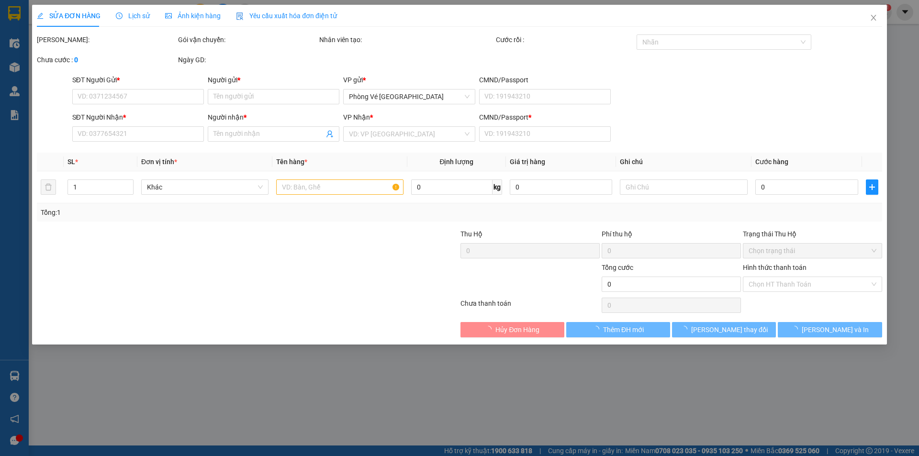
type input "0854852932"
type input "NHUNG"
type input "0927756526"
type input "THỦY"
type input "T"
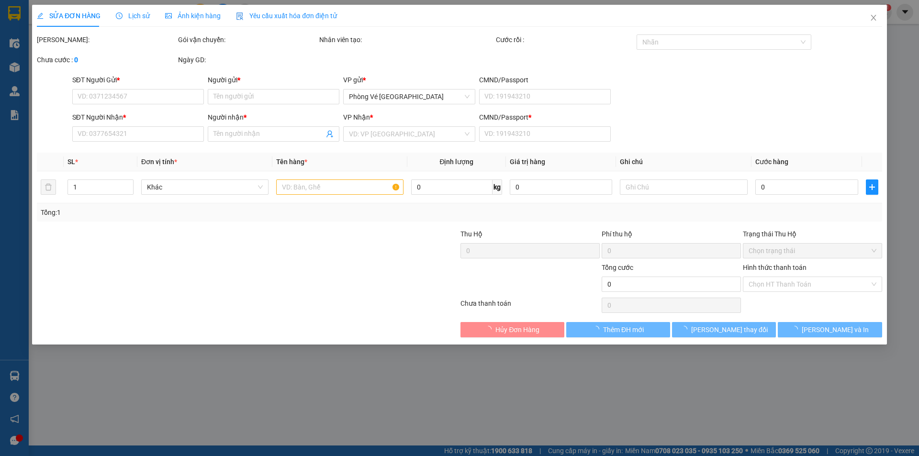
type input "30.000"
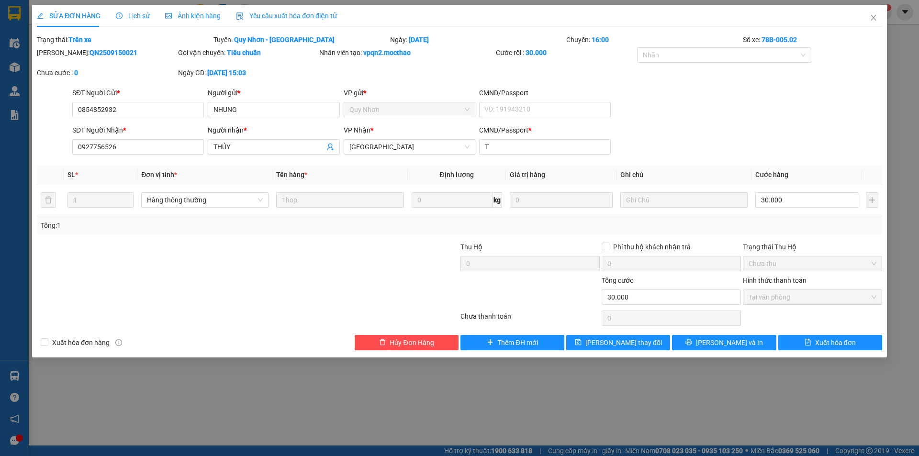
click at [291, 17] on span "Yêu cầu xuất hóa đơn điện tử" at bounding box center [286, 16] width 101 height 8
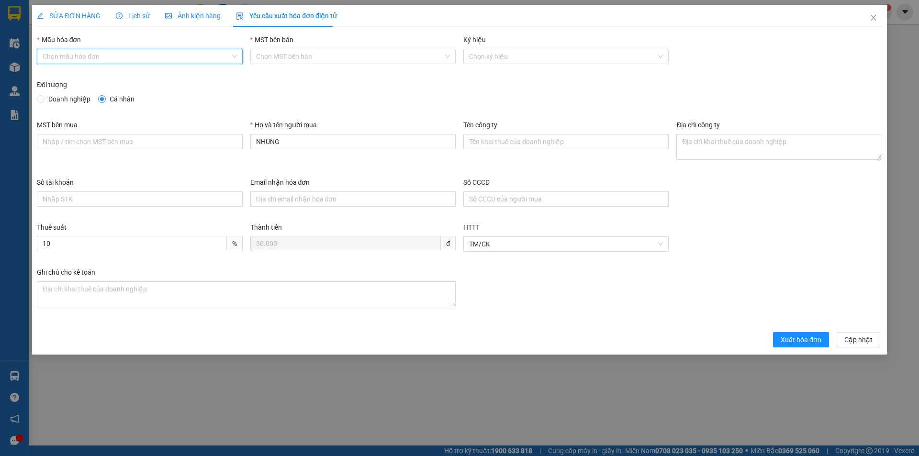
click at [145, 58] on input "Mẫu hóa đơn" at bounding box center [136, 56] width 187 height 14
click at [100, 79] on div "HĐH" at bounding box center [140, 75] width 194 height 11
type input "8"
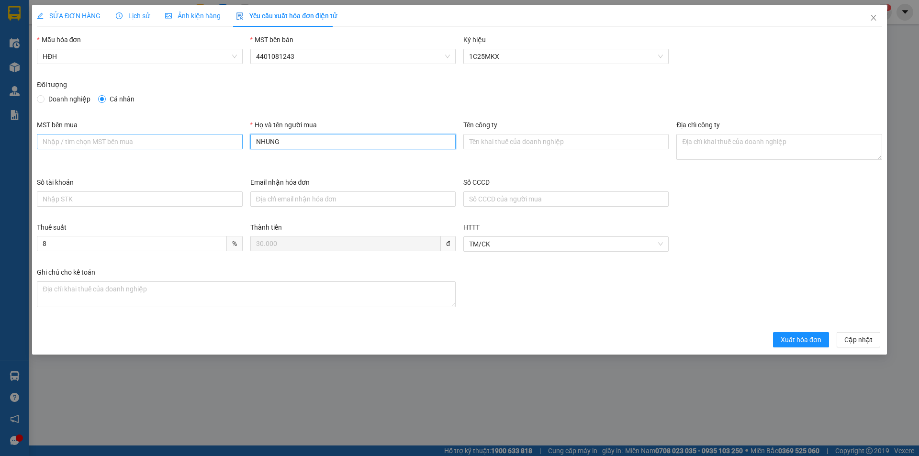
drag, startPoint x: 281, startPoint y: 141, endPoint x: 210, endPoint y: 143, distance: 70.9
click at [210, 143] on div "MST bên mua Họ và tên người mua NHUNG Tên công ty Địa chỉ công ty" at bounding box center [459, 148] width 853 height 57
type input "Người mua không lấy hóa đơn"
click at [806, 340] on span "Xuất hóa đơn" at bounding box center [801, 340] width 41 height 11
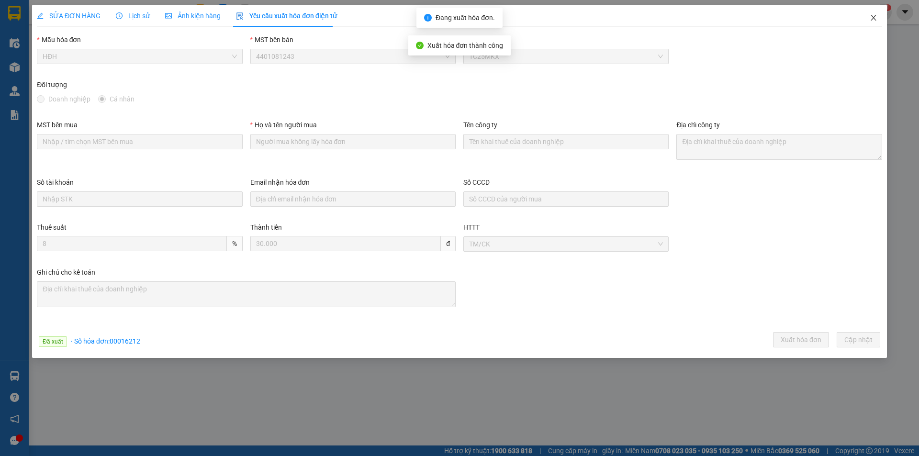
click at [875, 16] on icon "close" at bounding box center [874, 18] width 8 height 8
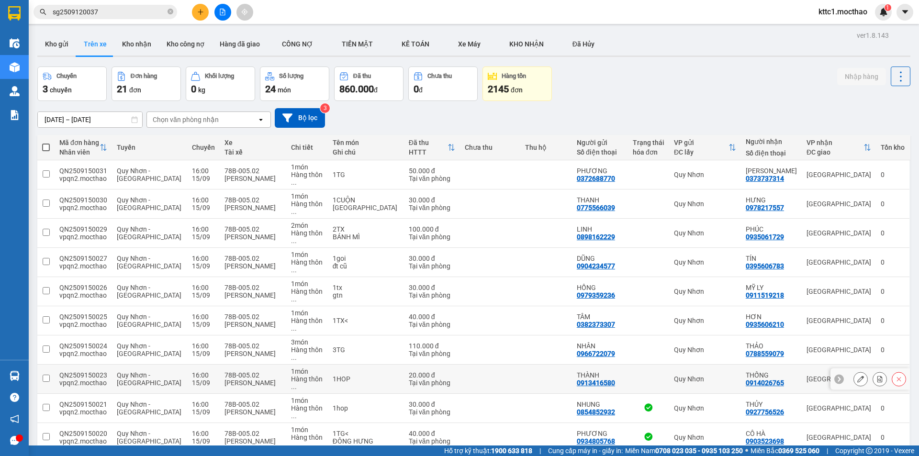
click at [858, 376] on icon at bounding box center [861, 379] width 7 height 7
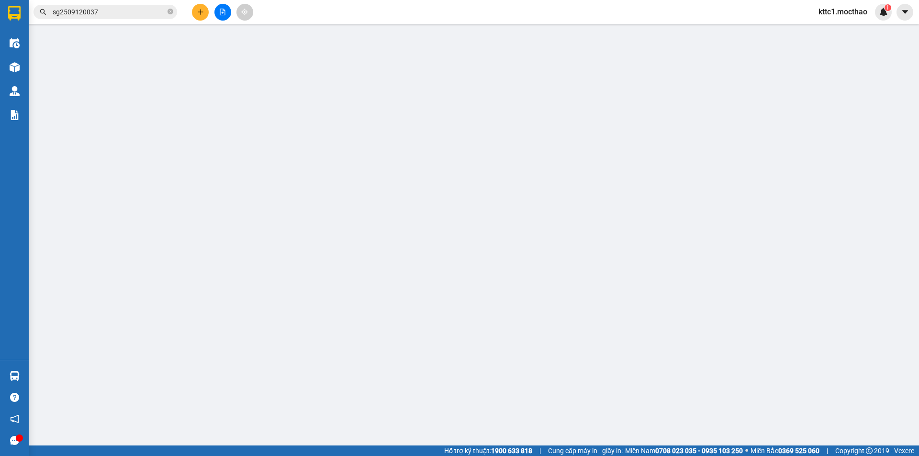
type input "0913416580"
type input "THÀNH"
type input "0914026765"
type input "THỐNG"
type input "G"
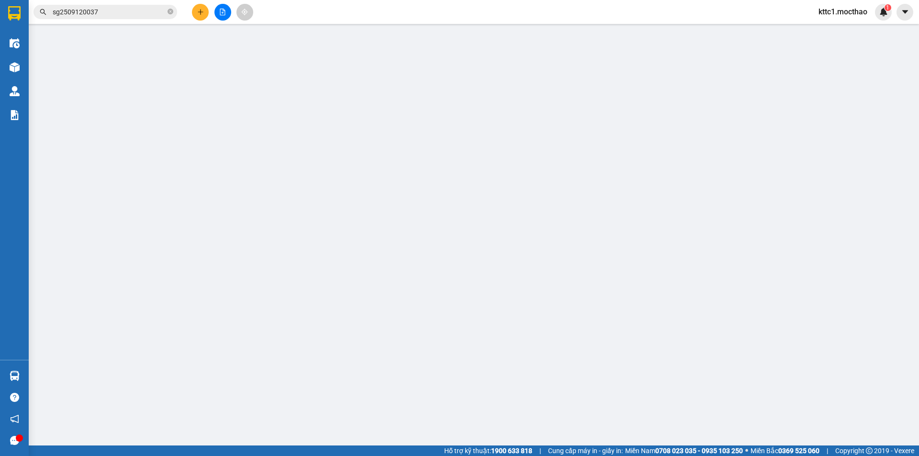
type input "20.000"
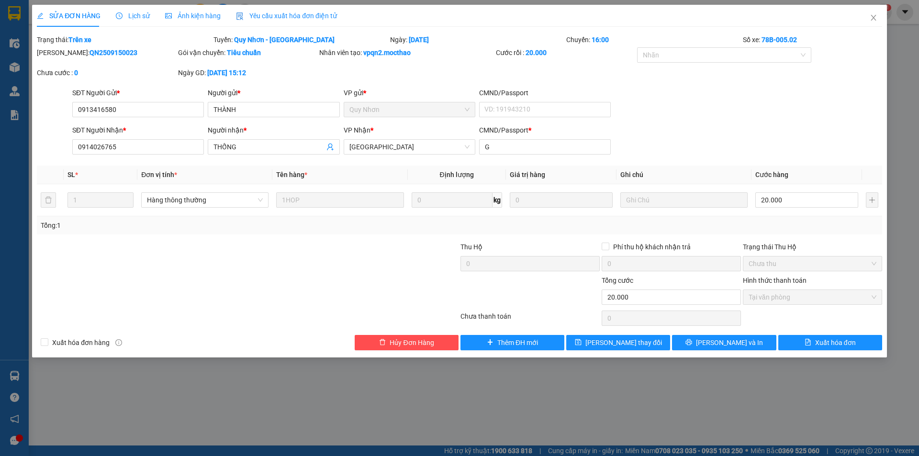
click at [290, 15] on span "Yêu cầu xuất hóa đơn điện tử" at bounding box center [286, 16] width 101 height 8
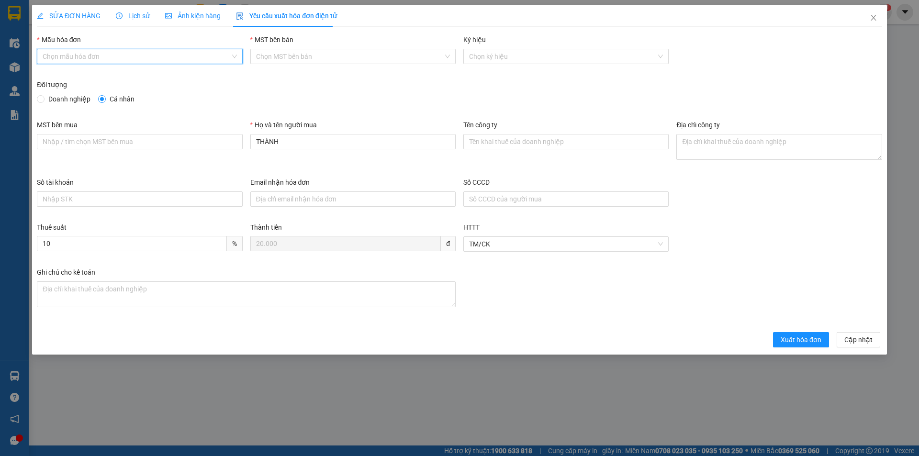
click at [68, 62] on input "Mẫu hóa đơn" at bounding box center [136, 56] width 187 height 14
click at [59, 78] on div "HĐH" at bounding box center [140, 75] width 194 height 11
type input "8"
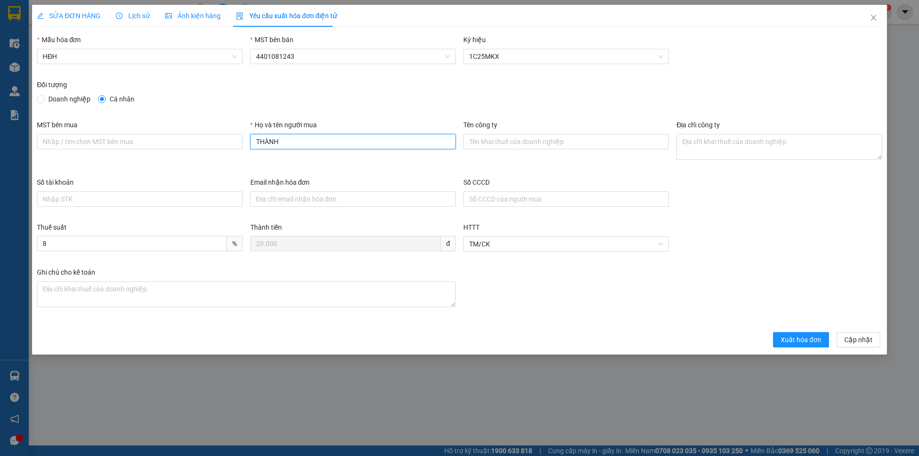
drag, startPoint x: 316, startPoint y: 138, endPoint x: 238, endPoint y: 151, distance: 79.0
click at [238, 151] on div "MST bên mua Họ và tên người mua THÀNH Tên công ty Địa chỉ công ty" at bounding box center [459, 148] width 853 height 57
type input "Người mua không lấy hóa đơn"
click at [813, 339] on span "Xuất hóa đơn" at bounding box center [801, 340] width 41 height 11
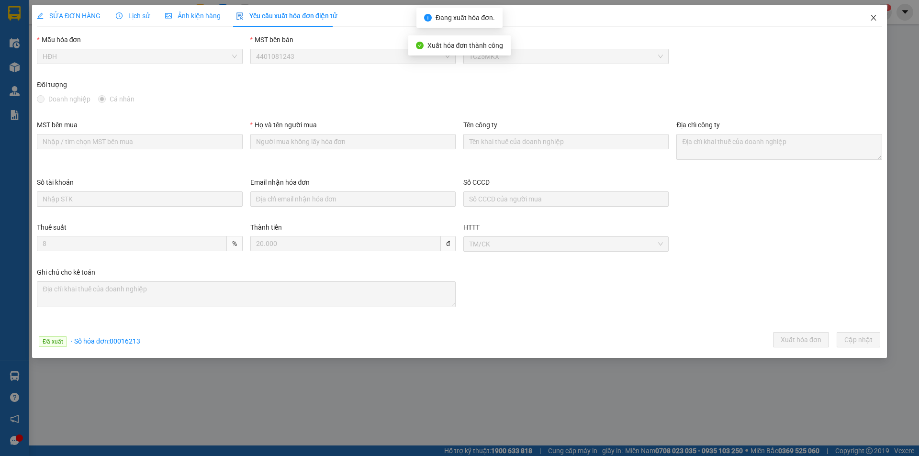
click at [876, 18] on icon "close" at bounding box center [874, 18] width 8 height 8
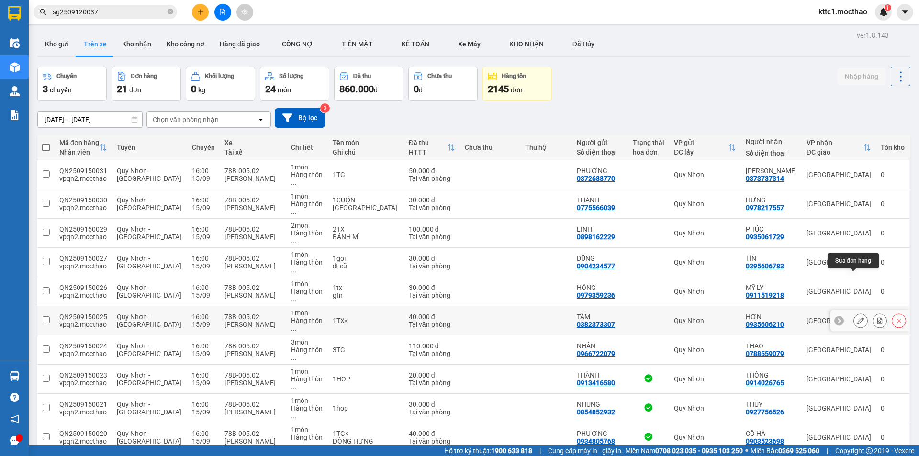
click at [854, 313] on button at bounding box center [860, 321] width 13 height 17
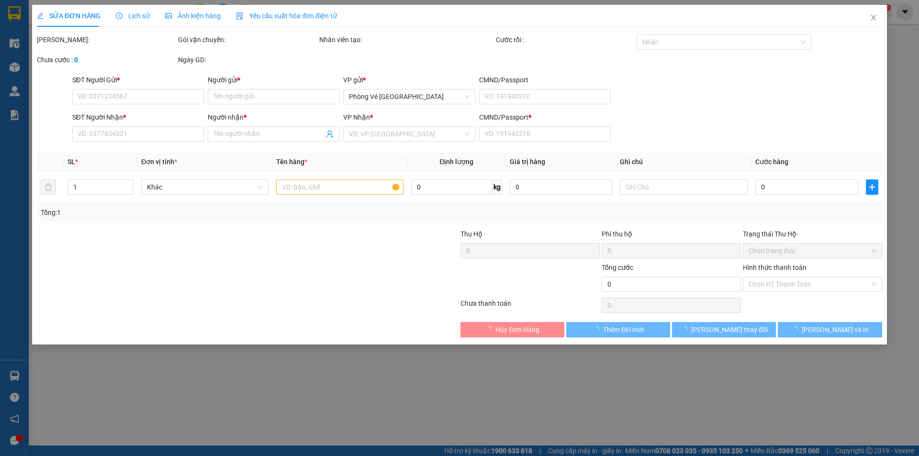
type input "0382373307"
type input "TÂM"
type input "0935606210"
type input "HƠN"
type input "b"
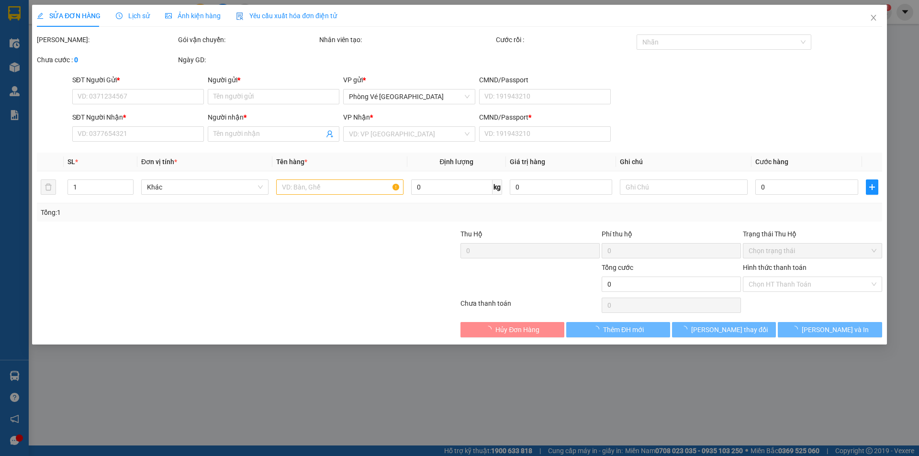
type input "40.000"
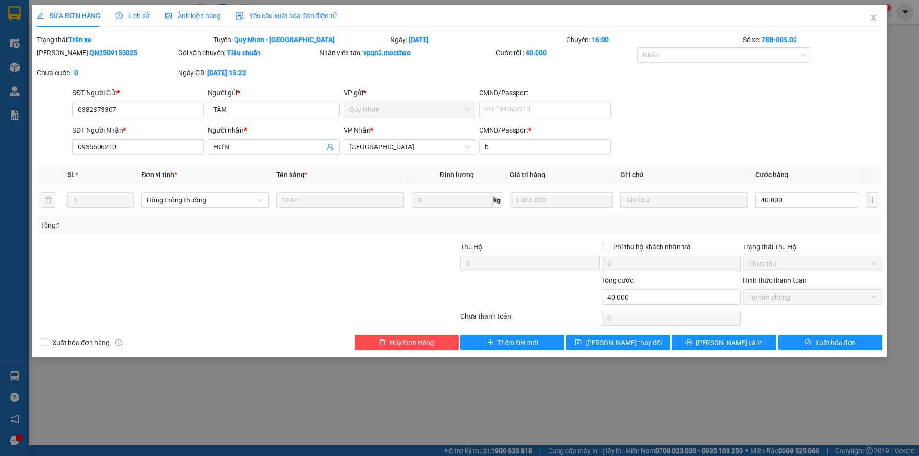
click at [265, 15] on span "Yêu cầu xuất hóa đơn điện tử" at bounding box center [286, 16] width 101 height 8
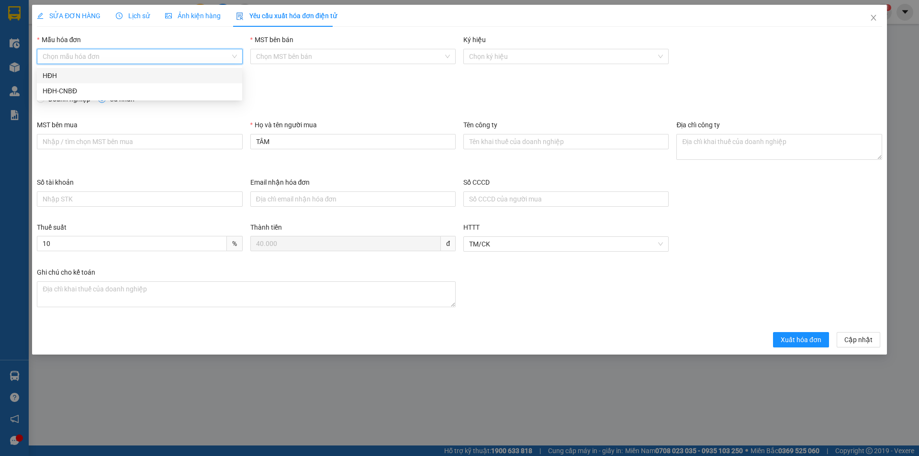
click at [72, 58] on input "Mẫu hóa đơn" at bounding box center [136, 56] width 187 height 14
click at [49, 80] on div "HĐH" at bounding box center [140, 75] width 194 height 11
type input "8"
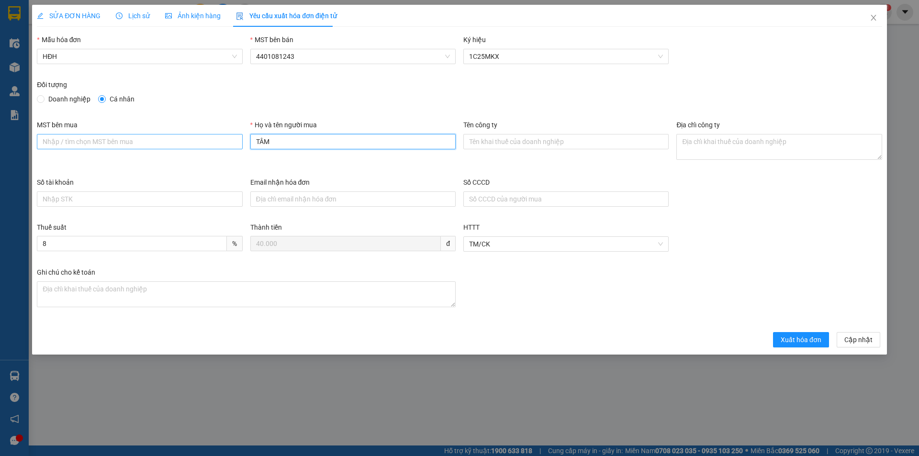
drag, startPoint x: 256, startPoint y: 143, endPoint x: 209, endPoint y: 144, distance: 46.5
click at [209, 144] on div "MST bên mua Họ và tên người mua TÂM Tên công ty Địa chỉ công ty" at bounding box center [459, 148] width 853 height 57
type input "Người mua không lấy hóa đơn"
click at [813, 342] on span "Xuất hóa đơn" at bounding box center [801, 340] width 41 height 11
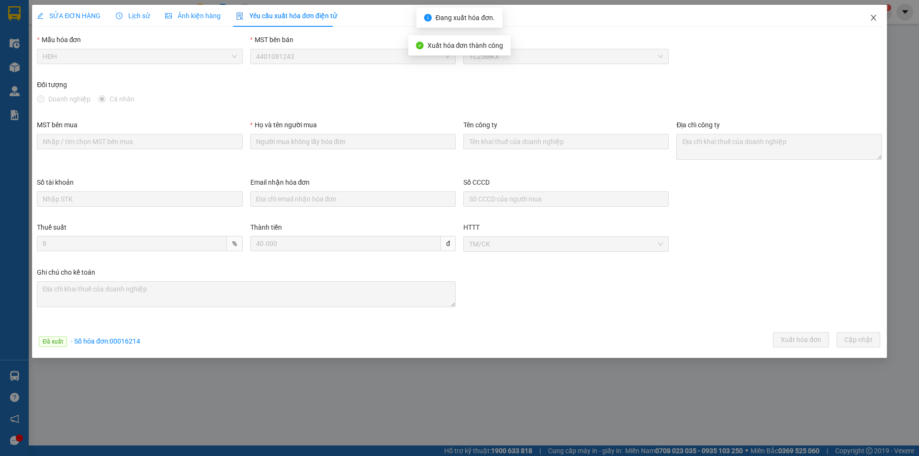
click at [874, 15] on icon "close" at bounding box center [874, 18] width 8 height 8
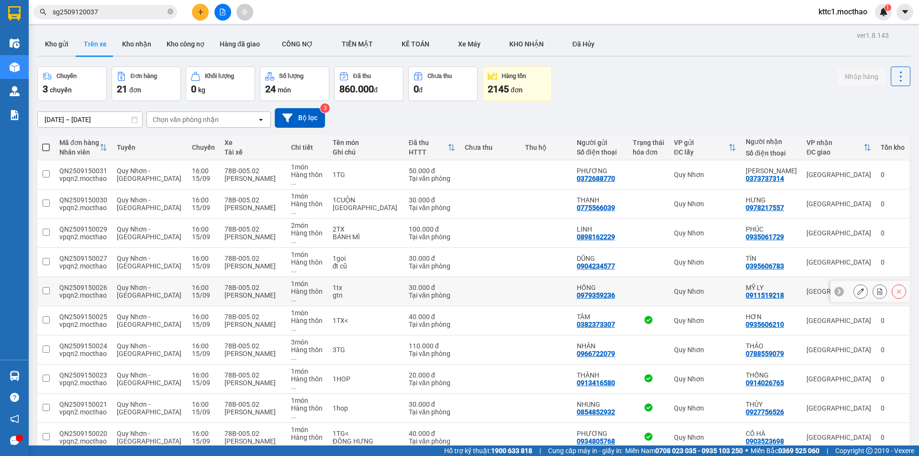
click at [854, 284] on button at bounding box center [860, 292] width 13 height 17
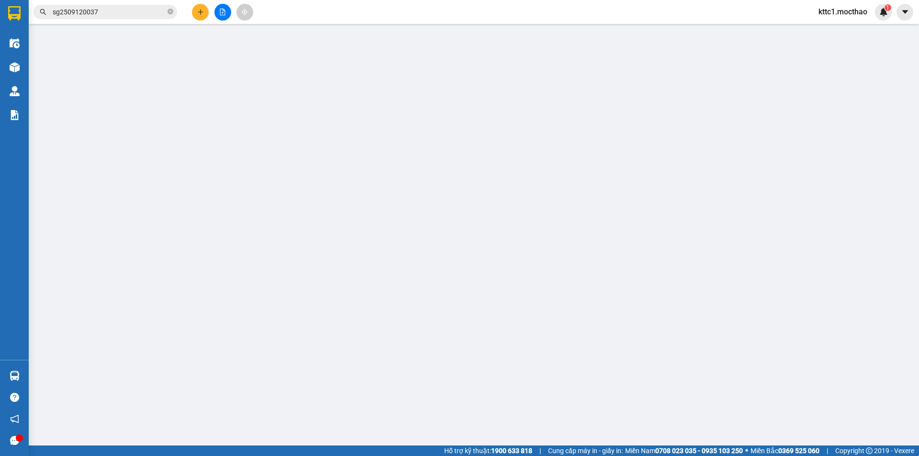
type input "0979359236"
type input "HỒNG"
type input "0911519218"
type input "MỸ LY"
type input "1"
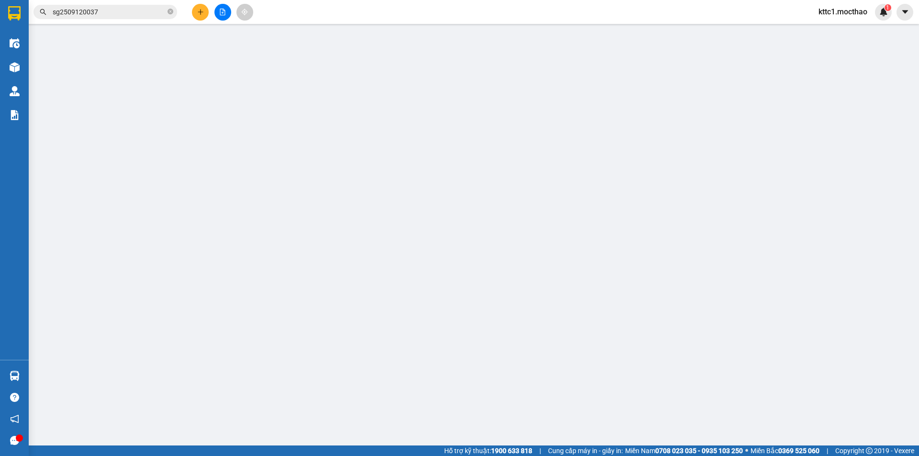
type input "30.000"
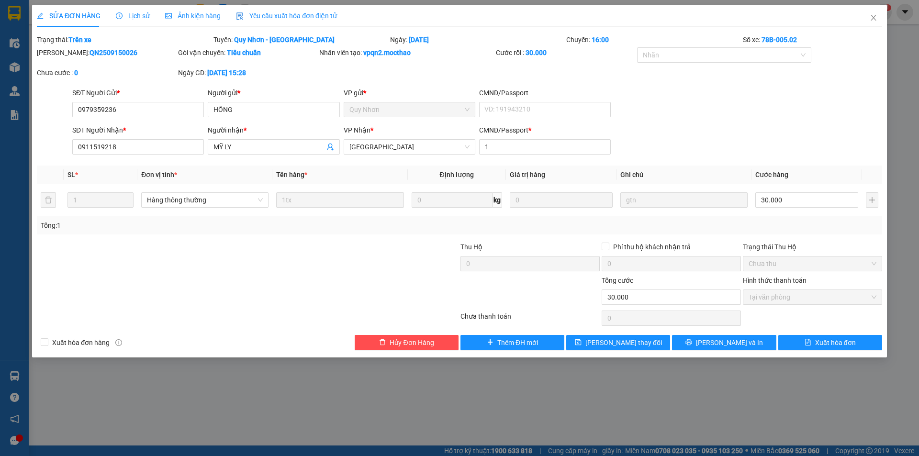
click at [288, 18] on span "Yêu cầu xuất hóa đơn điện tử" at bounding box center [286, 16] width 101 height 8
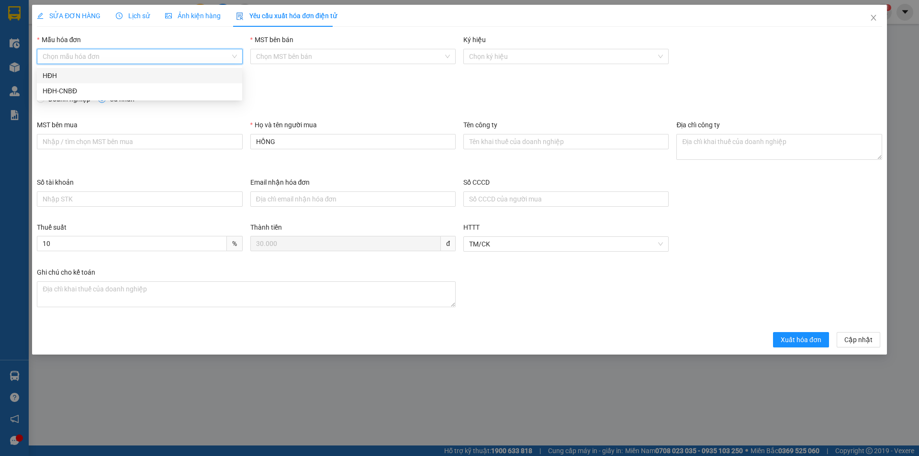
click at [68, 57] on input "Mẫu hóa đơn" at bounding box center [136, 56] width 187 height 14
drag, startPoint x: 61, startPoint y: 75, endPoint x: 66, endPoint y: 79, distance: 6.8
click at [61, 76] on div "HĐH" at bounding box center [140, 75] width 194 height 11
type input "8"
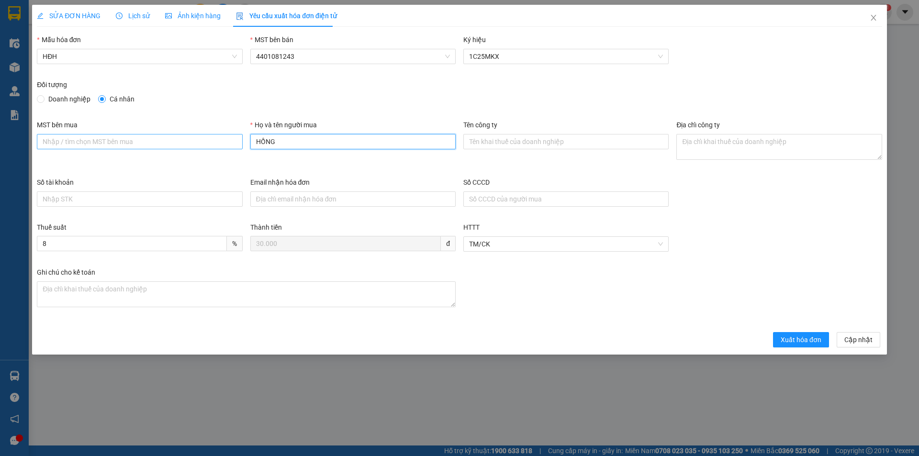
drag, startPoint x: 284, startPoint y: 142, endPoint x: 207, endPoint y: 140, distance: 76.7
click at [207, 140] on div "MST bên mua Họ và tên người mua [DEMOGRAPHIC_DATA] công ty Địa chỉ công ty" at bounding box center [459, 148] width 853 height 57
type input "Người mua không lấy hóa đơn"
click at [805, 341] on span "Xuất hóa đơn" at bounding box center [801, 340] width 41 height 11
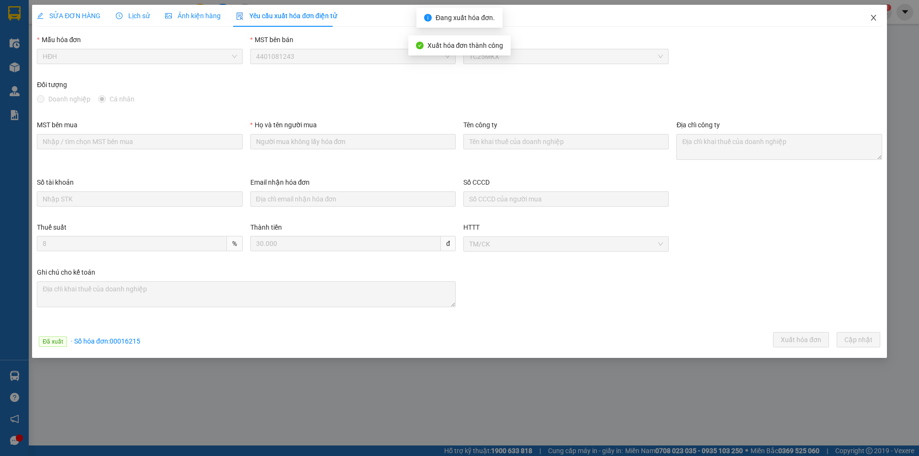
click at [874, 16] on icon "close" at bounding box center [874, 18] width 8 height 8
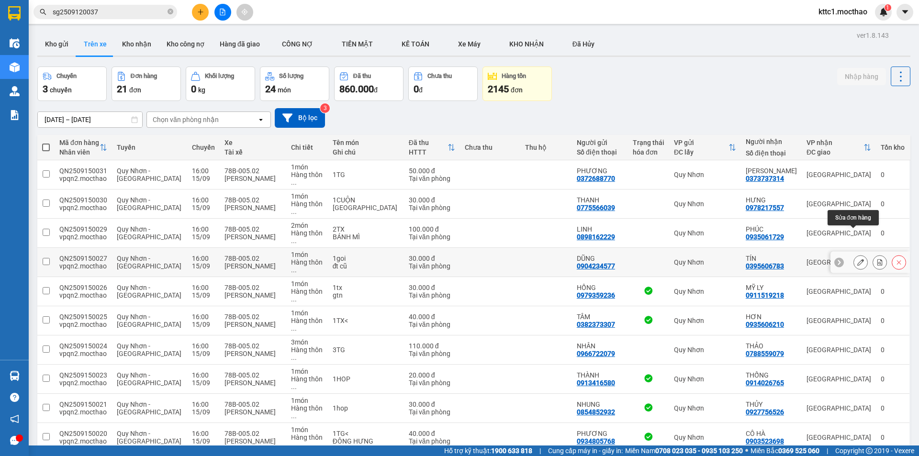
click at [854, 254] on button at bounding box center [860, 262] width 13 height 17
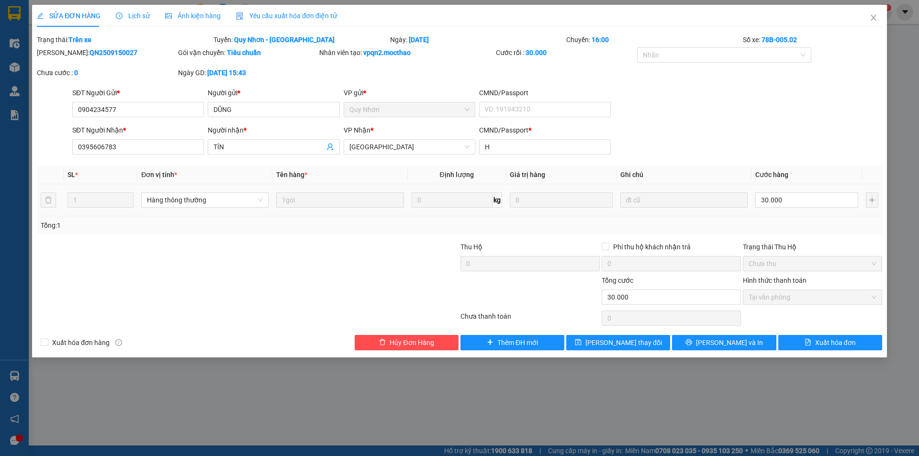
drag, startPoint x: 269, startPoint y: 16, endPoint x: 193, endPoint y: 29, distance: 77.7
click at [269, 16] on span "Yêu cầu xuất hóa đơn điện tử" at bounding box center [286, 16] width 101 height 8
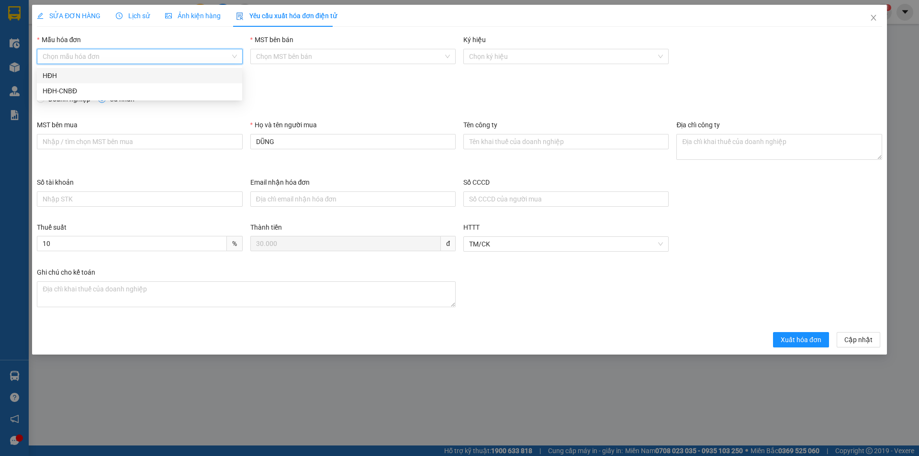
click at [104, 52] on input "Mẫu hóa đơn" at bounding box center [136, 56] width 187 height 14
click at [64, 81] on div "HĐH" at bounding box center [139, 75] width 205 height 15
type input "8"
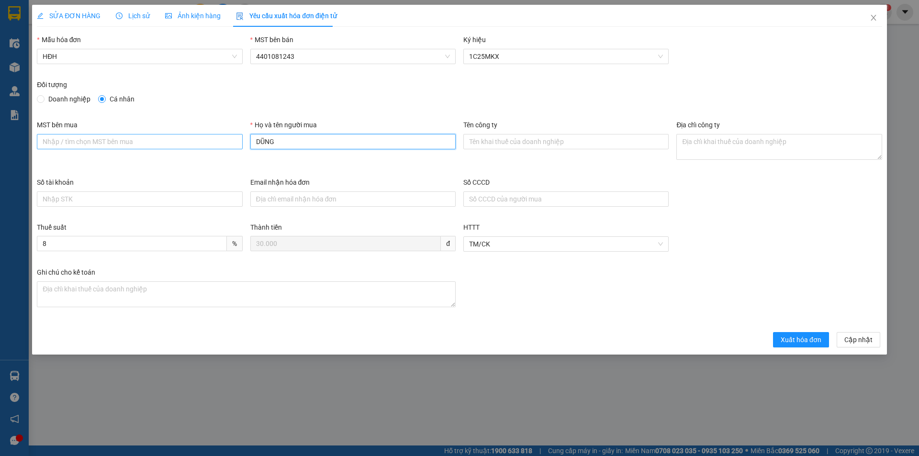
drag, startPoint x: 298, startPoint y: 136, endPoint x: 238, endPoint y: 136, distance: 59.9
click at [239, 136] on div "MST bên mua Họ và tên người mua DŨNG Tên công ty Địa chỉ công ty" at bounding box center [459, 148] width 853 height 57
type input "Người mua không lấy hóa đơn"
click at [811, 340] on span "Xuất hóa đơn" at bounding box center [801, 340] width 41 height 11
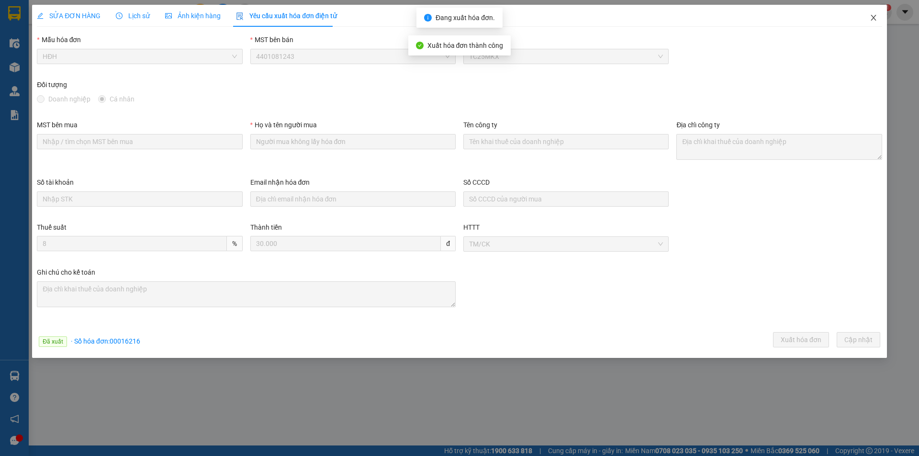
click at [873, 16] on icon "close" at bounding box center [874, 18] width 8 height 8
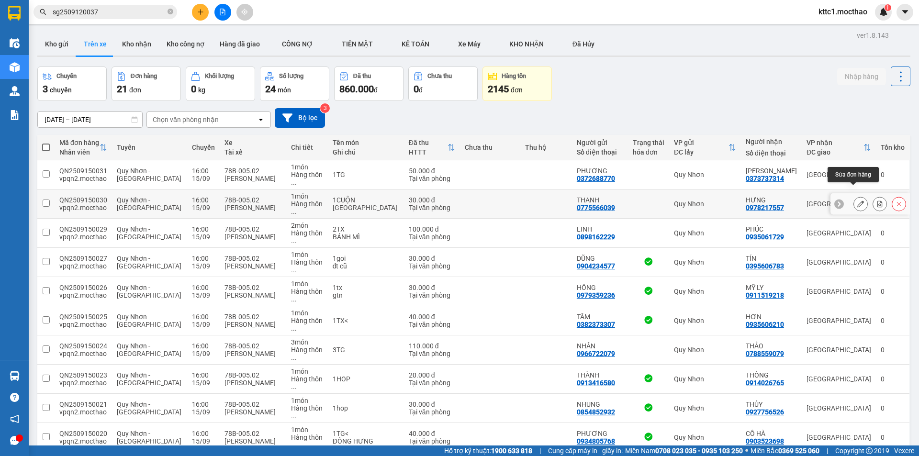
click at [854, 196] on button at bounding box center [860, 204] width 13 height 17
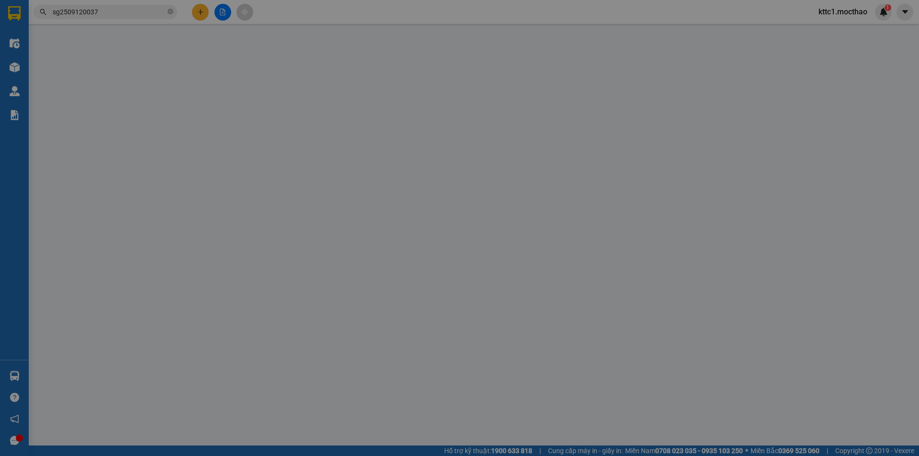
type input "0775566039"
type input "THANH"
type input "0978217557"
type input "HƯNG"
type input "K"
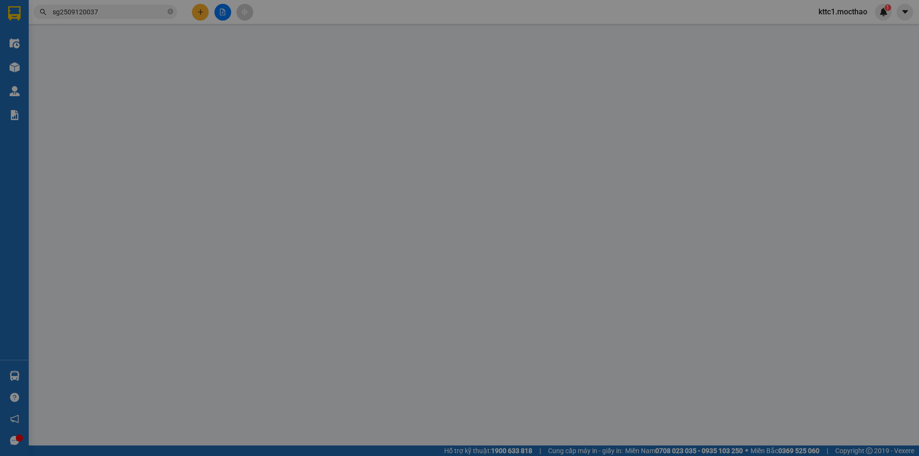
type input "30.000"
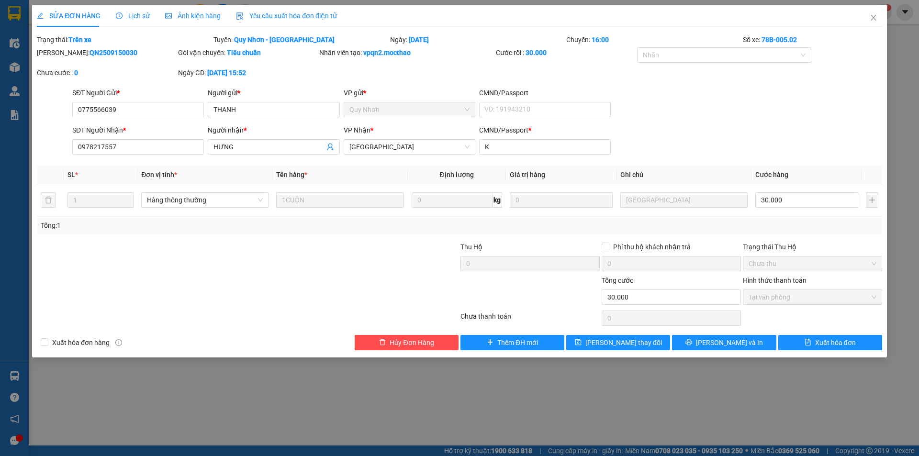
click at [260, 15] on span "Yêu cầu xuất hóa đơn điện tử" at bounding box center [286, 16] width 101 height 8
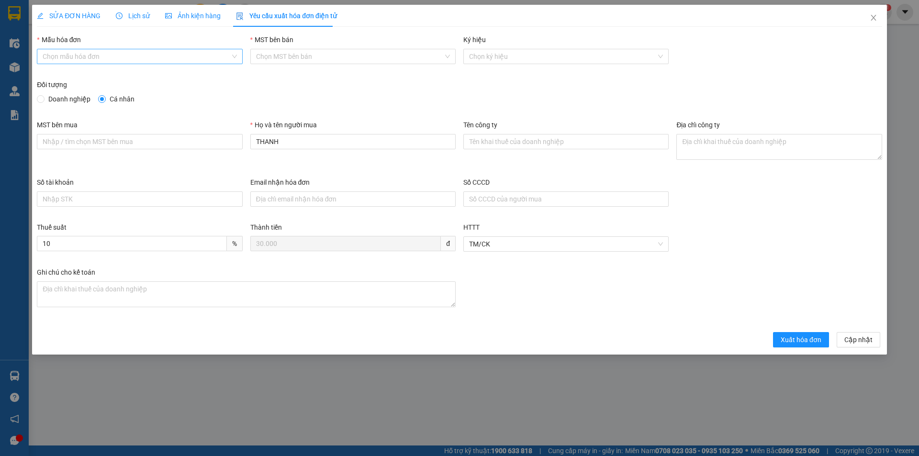
click at [74, 57] on input "Mẫu hóa đơn" at bounding box center [136, 56] width 187 height 14
click at [66, 71] on div "HĐH" at bounding box center [140, 75] width 194 height 11
type input "8"
drag, startPoint x: 298, startPoint y: 140, endPoint x: 224, endPoint y: 144, distance: 74.8
click at [224, 144] on div "MST bên mua Họ và tên người mua THANH Tên công ty Địa chỉ công ty" at bounding box center [459, 148] width 853 height 57
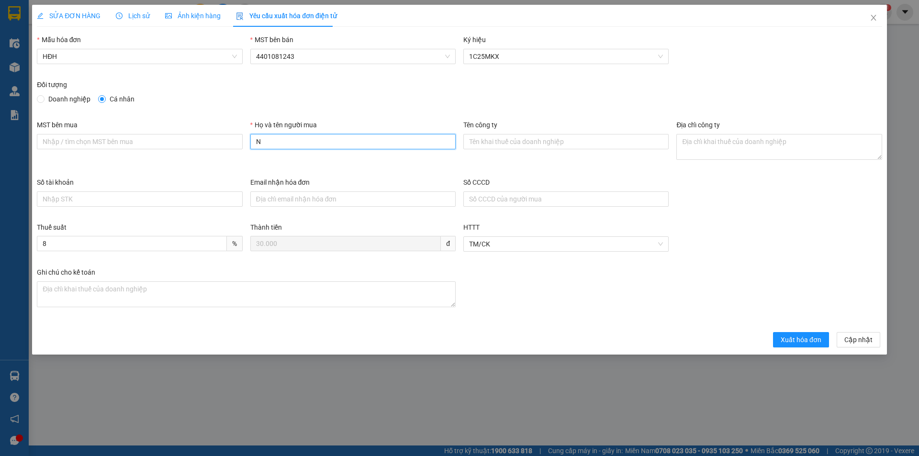
type input "Người mua không lấy hóa đơn"
drag, startPoint x: 800, startPoint y: 335, endPoint x: 801, endPoint y: 326, distance: 9.1
click at [800, 336] on span "Xuất hóa đơn" at bounding box center [801, 340] width 41 height 11
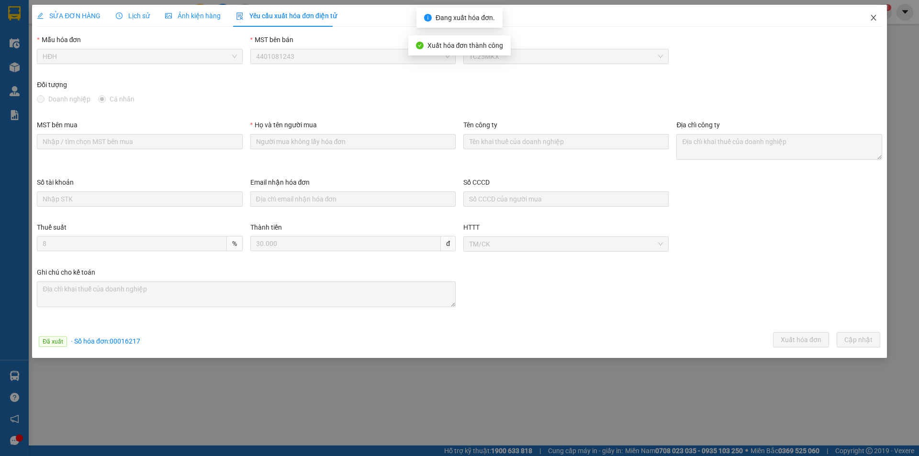
click at [875, 16] on icon "close" at bounding box center [874, 18] width 8 height 8
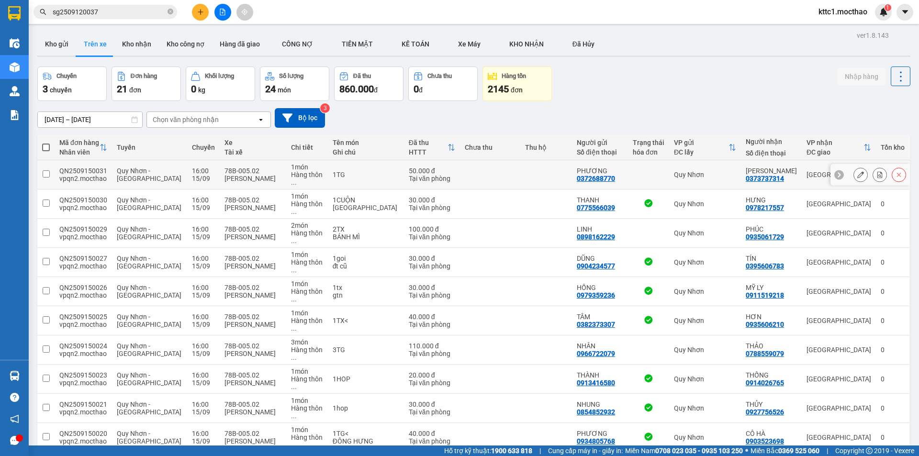
click at [858, 171] on icon at bounding box center [861, 174] width 7 height 7
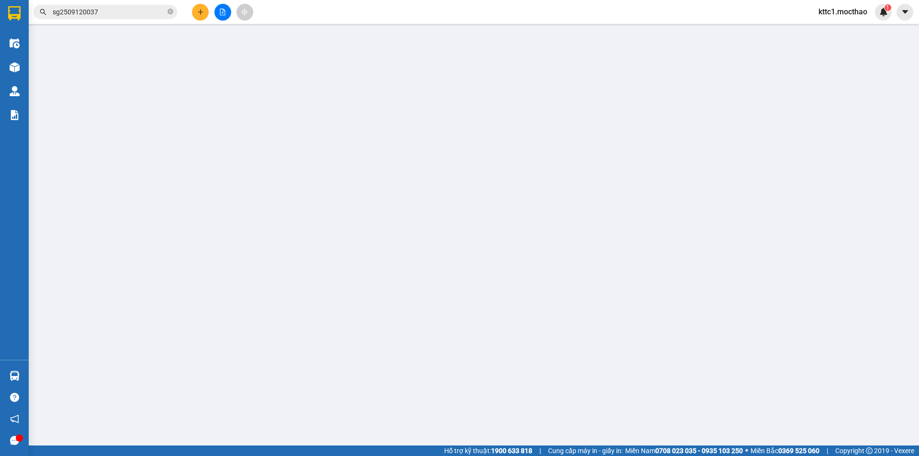
type input "0372688770"
type input "PHƯƠNG"
type input "0373737314"
type input "[PERSON_NAME]"
type input "A"
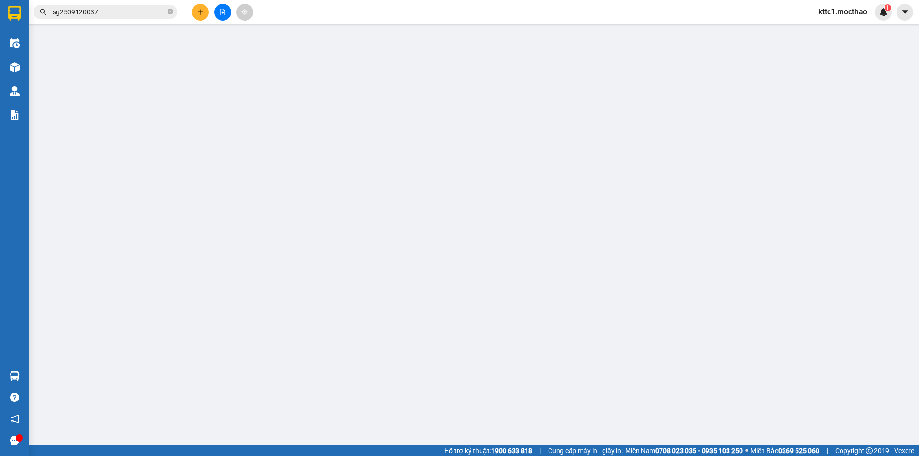
type input "50.000"
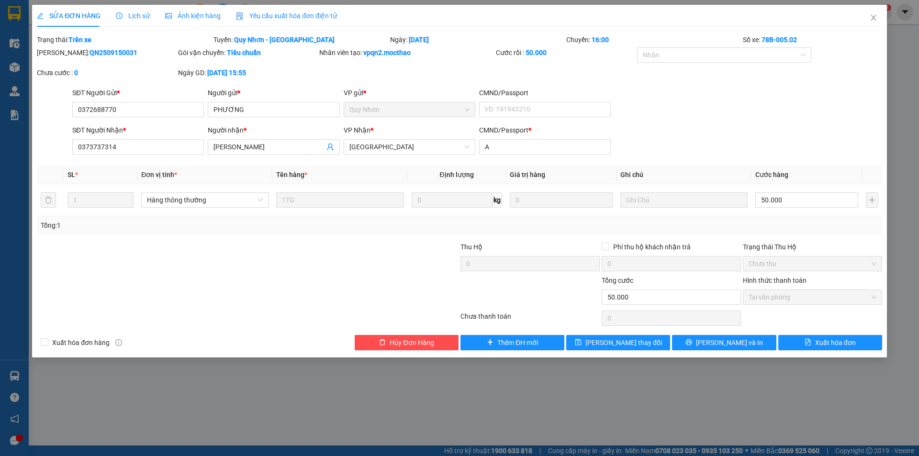
click at [264, 14] on span "Yêu cầu xuất hóa đơn điện tử" at bounding box center [286, 16] width 101 height 8
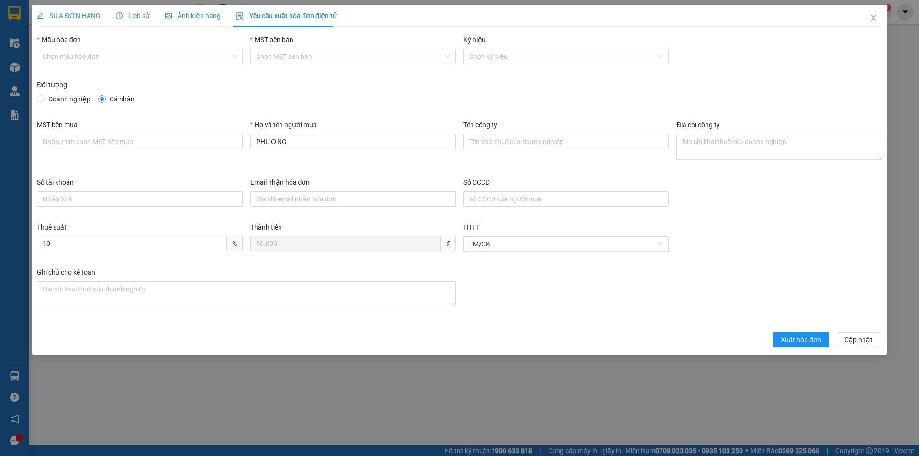
drag, startPoint x: 135, startPoint y: 56, endPoint x: 118, endPoint y: 66, distance: 19.1
click at [134, 56] on input "Mẫu hóa đơn" at bounding box center [136, 56] width 187 height 14
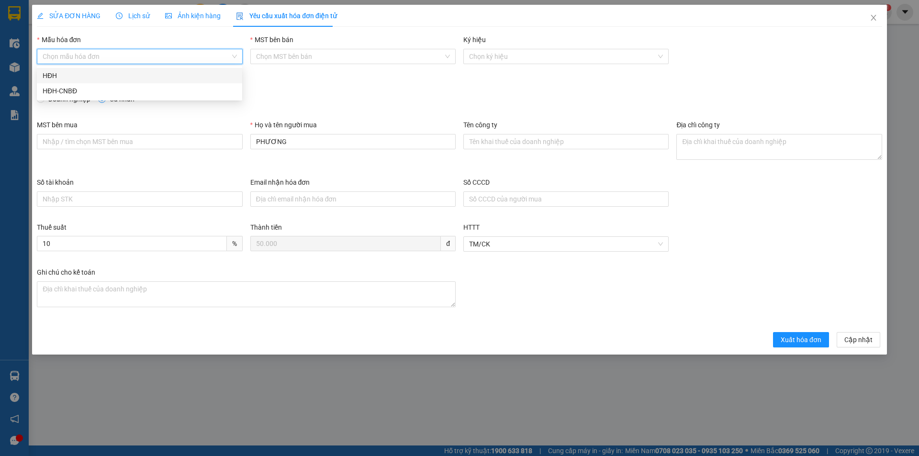
click at [83, 75] on div "HĐH" at bounding box center [140, 75] width 194 height 11
type input "8"
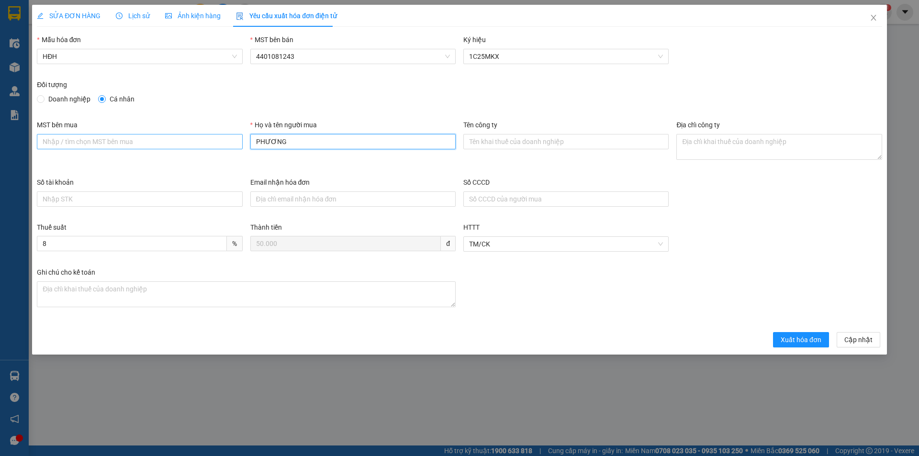
drag, startPoint x: 300, startPoint y: 146, endPoint x: 210, endPoint y: 145, distance: 90.0
click at [210, 145] on div "MST bên mua Họ và tên người mua PHƯƠNG Tên công ty Địa chỉ công ty" at bounding box center [459, 148] width 853 height 57
type input "Người mua không lấy hóa đơn"
click at [799, 336] on span "Xuất hóa đơn" at bounding box center [801, 340] width 41 height 11
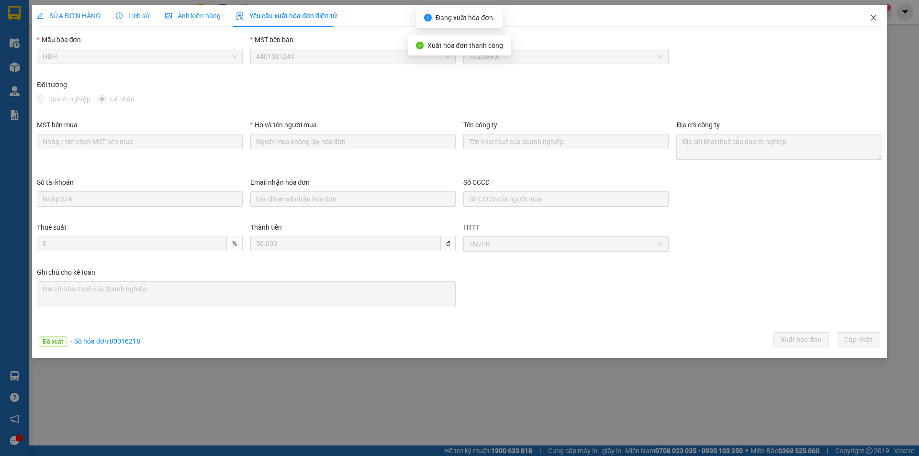
click at [876, 18] on icon "close" at bounding box center [874, 18] width 8 height 8
